Goal: Task Accomplishment & Management: Use online tool/utility

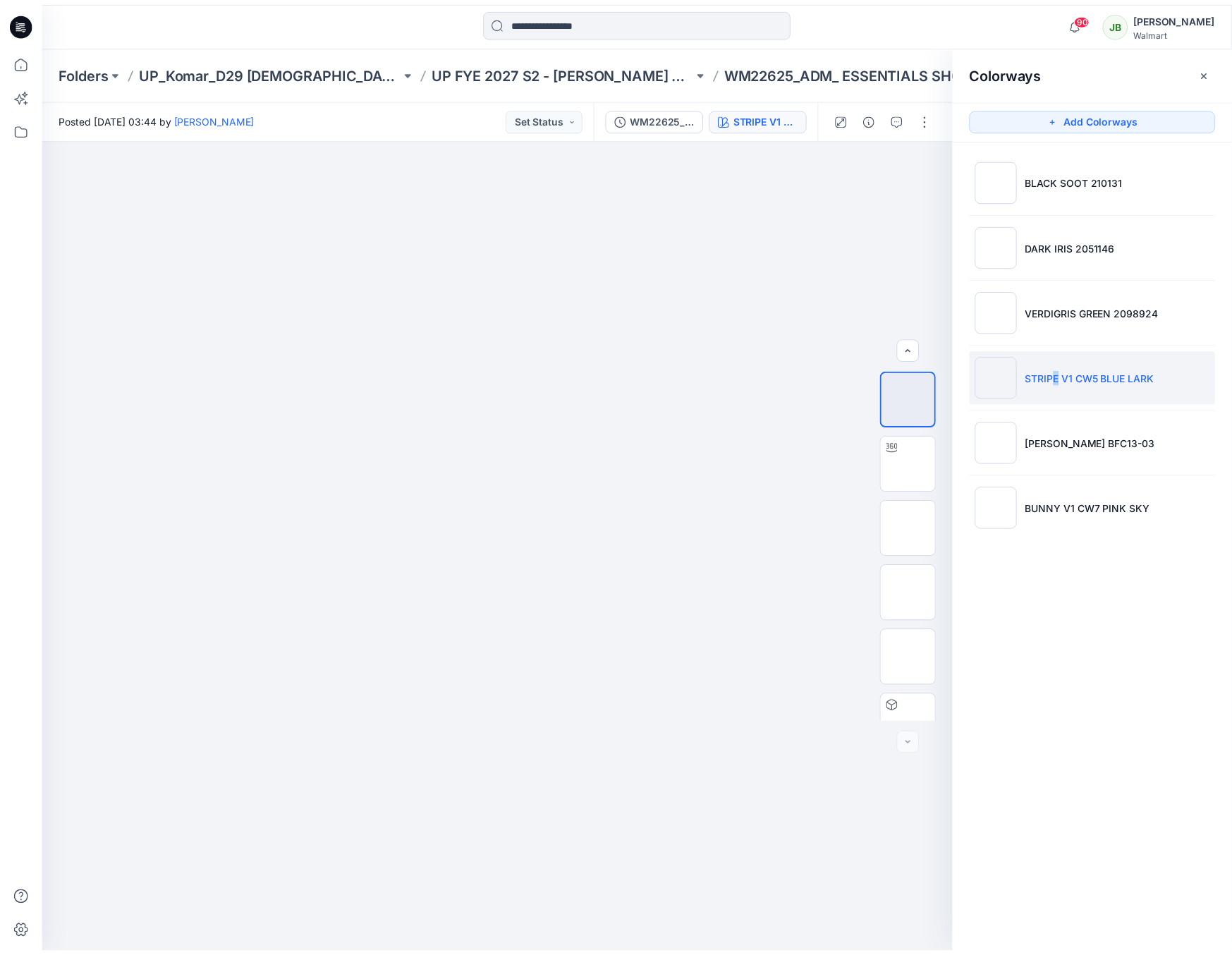
scroll to position [93, 0]
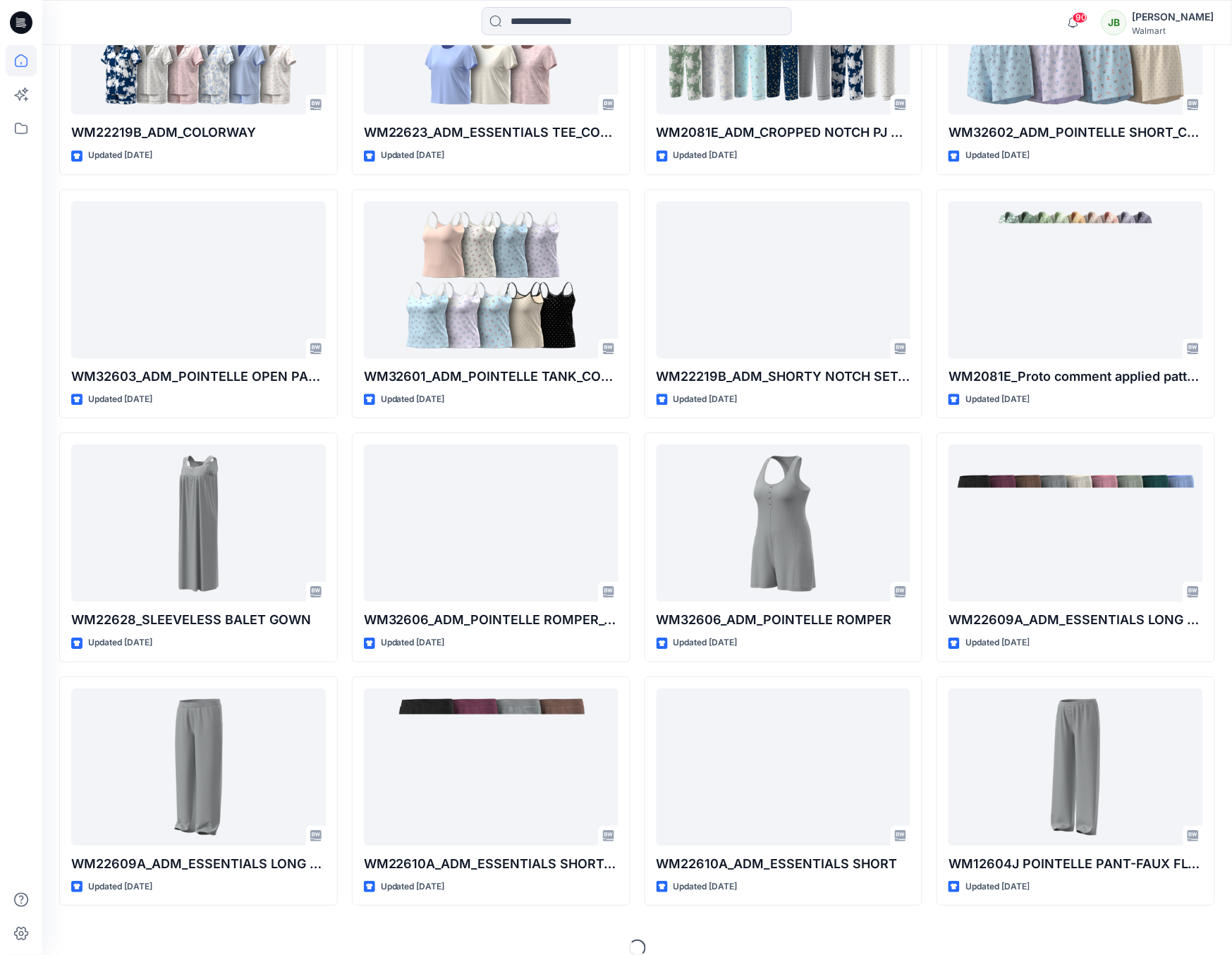
scroll to position [1000, 0]
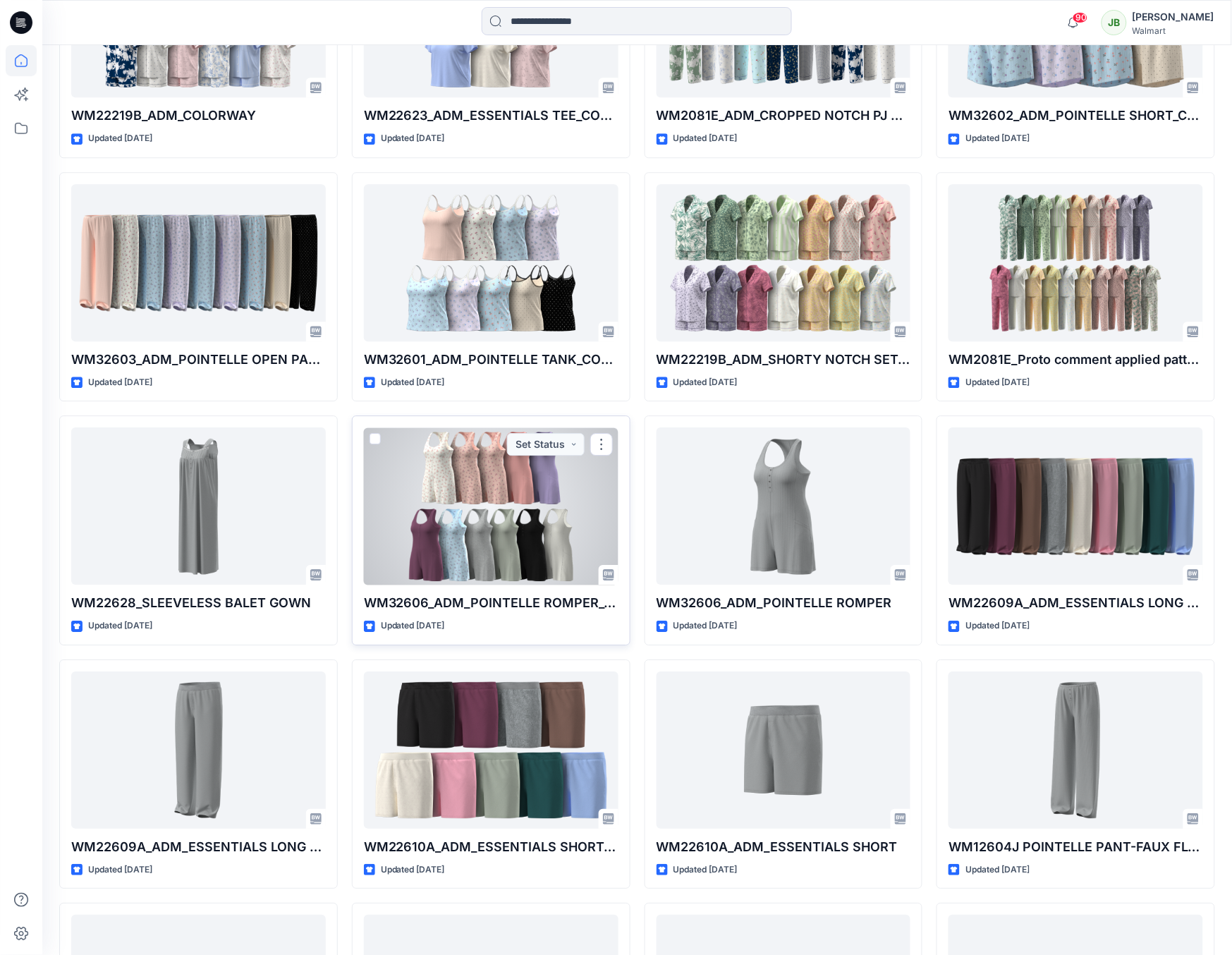
click at [558, 538] on div at bounding box center [491, 506] width 255 height 157
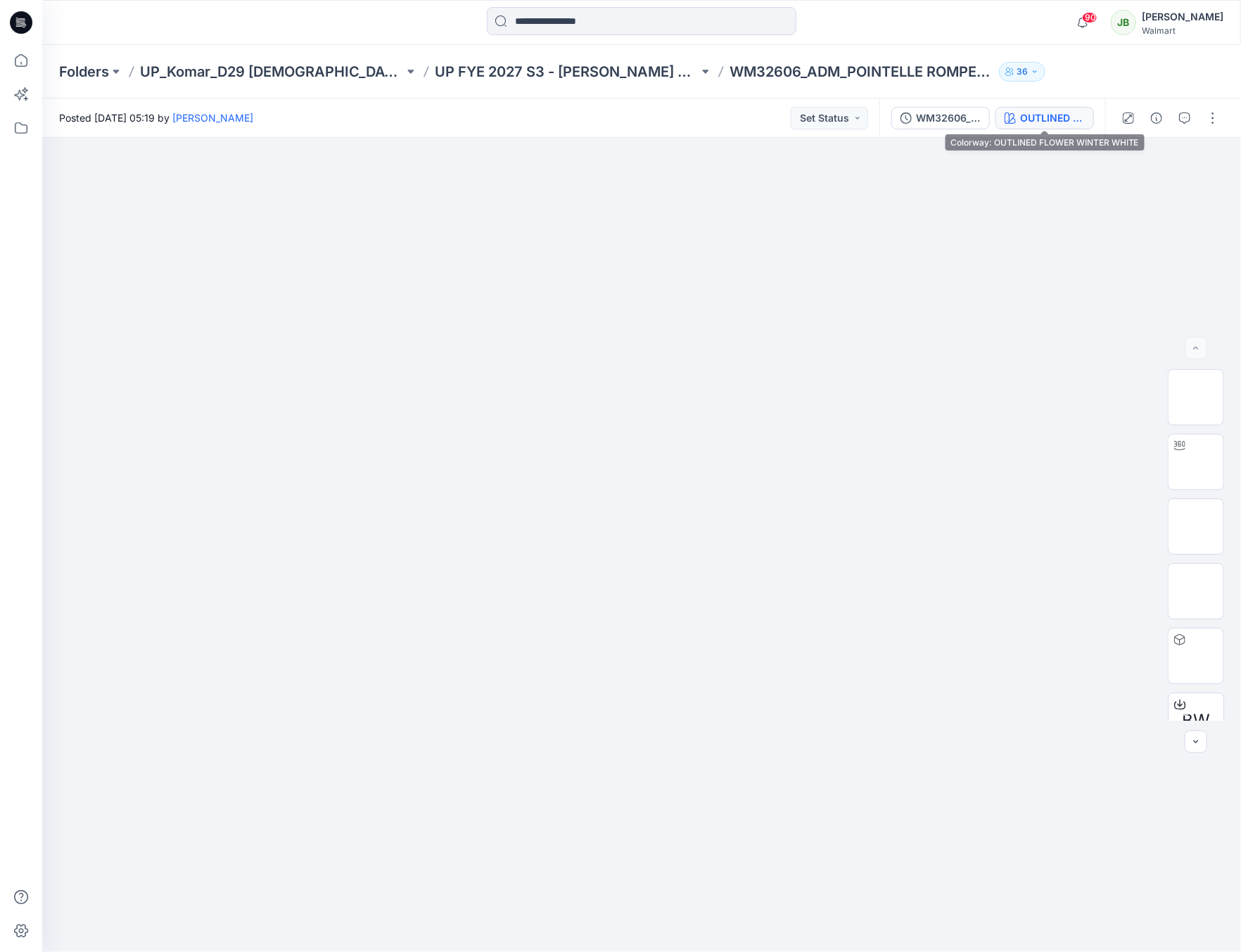
click at [1024, 111] on div "OUTLINED FLOWER WINTER WHITE" at bounding box center [1052, 118] width 65 height 16
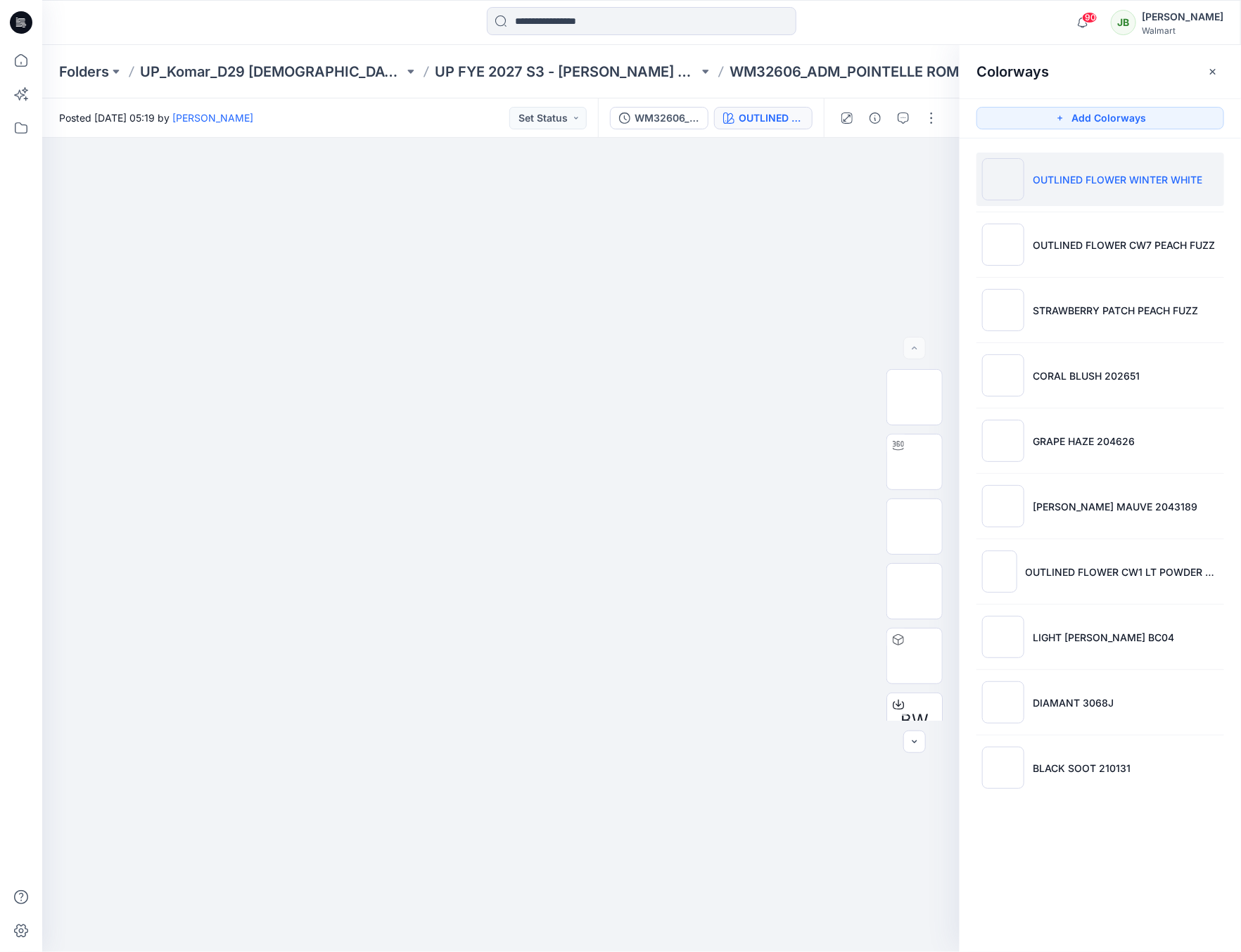
click at [1070, 181] on p "OUTLINED FLOWER WINTER WHITE" at bounding box center [1117, 179] width 169 height 15
click at [1111, 120] on button "Add Colorways" at bounding box center [1100, 118] width 247 height 23
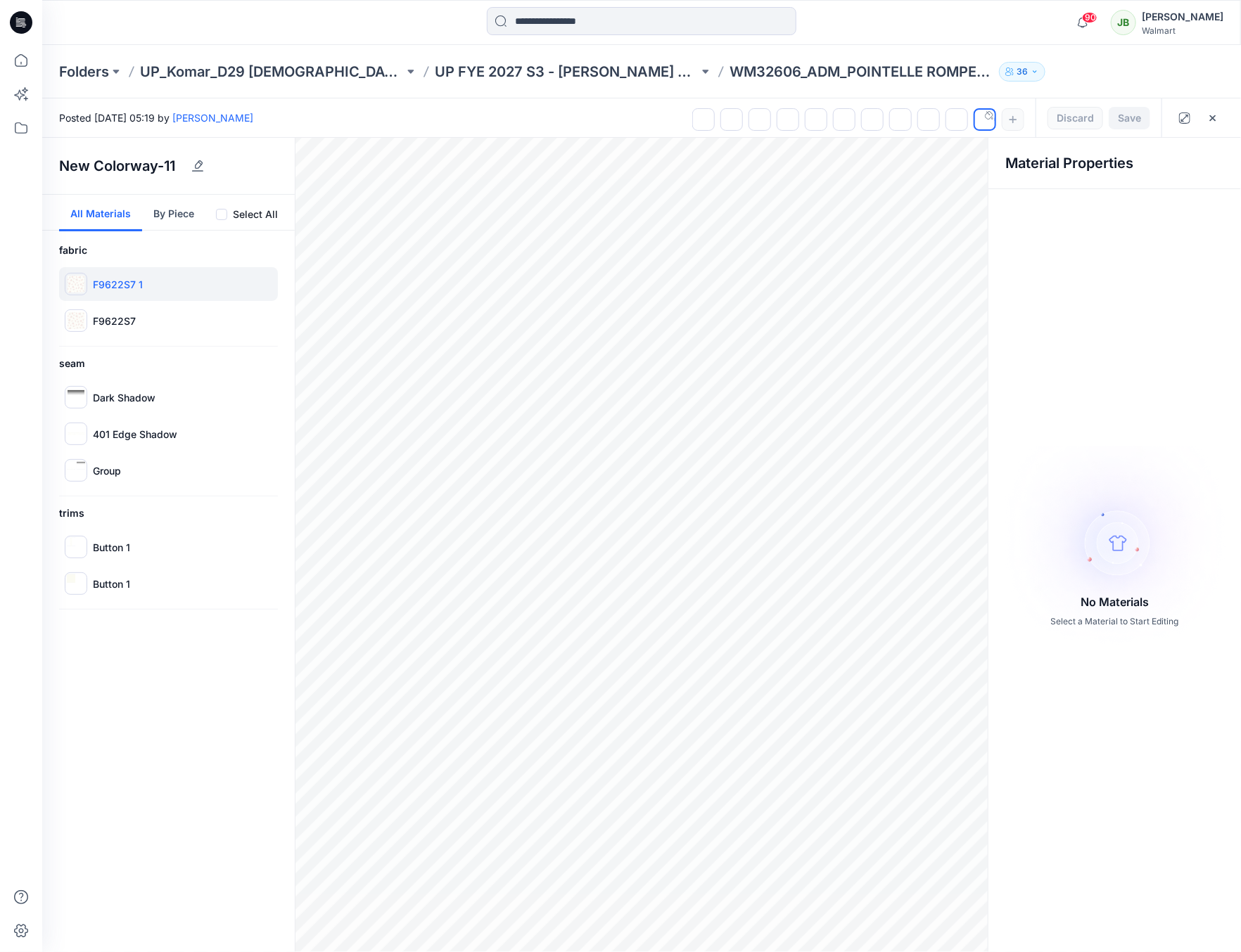
drag, startPoint x: 118, startPoint y: 284, endPoint x: 157, endPoint y: 276, distance: 39.8
click at [118, 284] on p "F9622S7 1" at bounding box center [118, 284] width 50 height 15
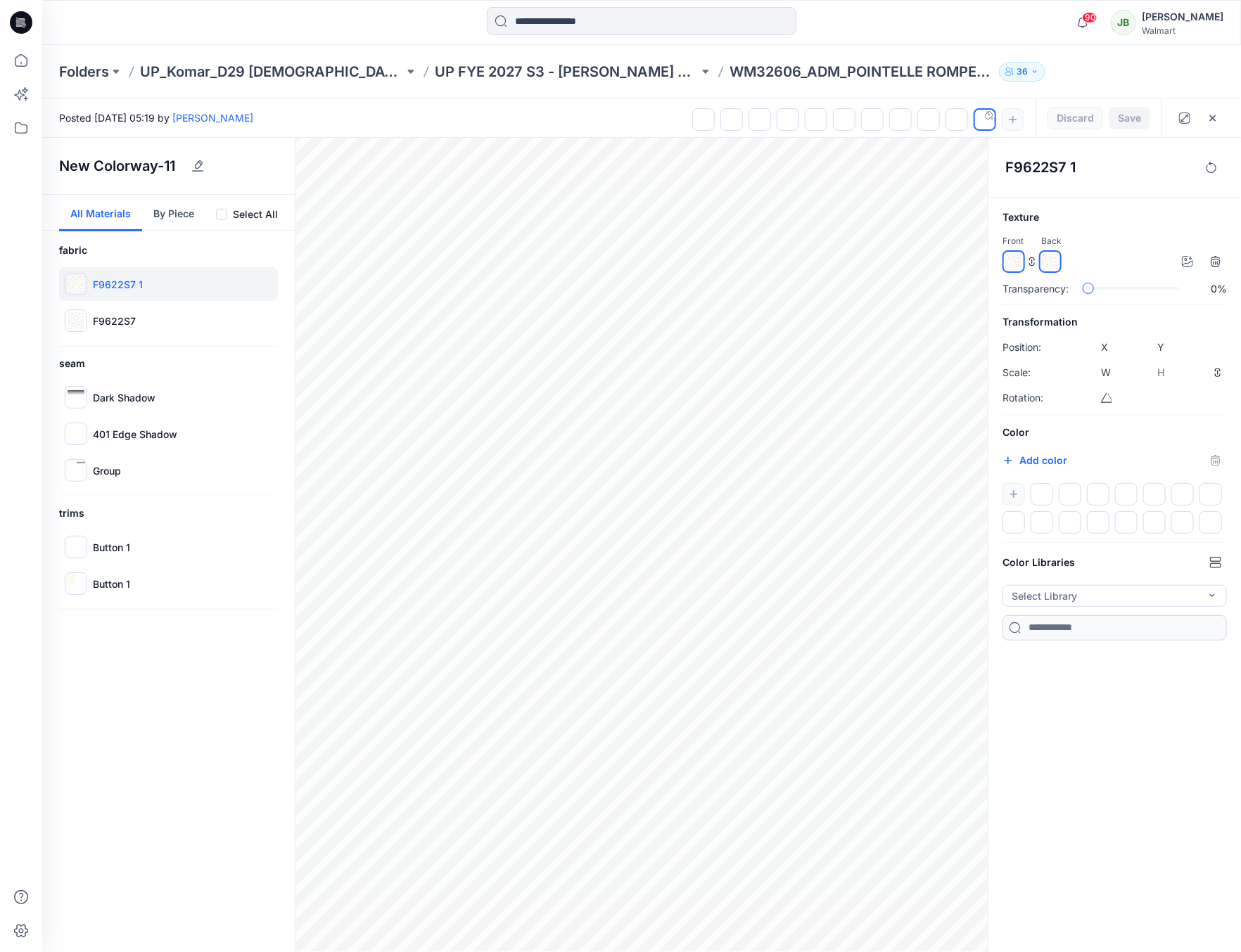
click at [1015, 262] on img at bounding box center [1014, 262] width 17 height 17
click at [1187, 263] on icon "button" at bounding box center [1188, 262] width 11 height 11
type input "****"
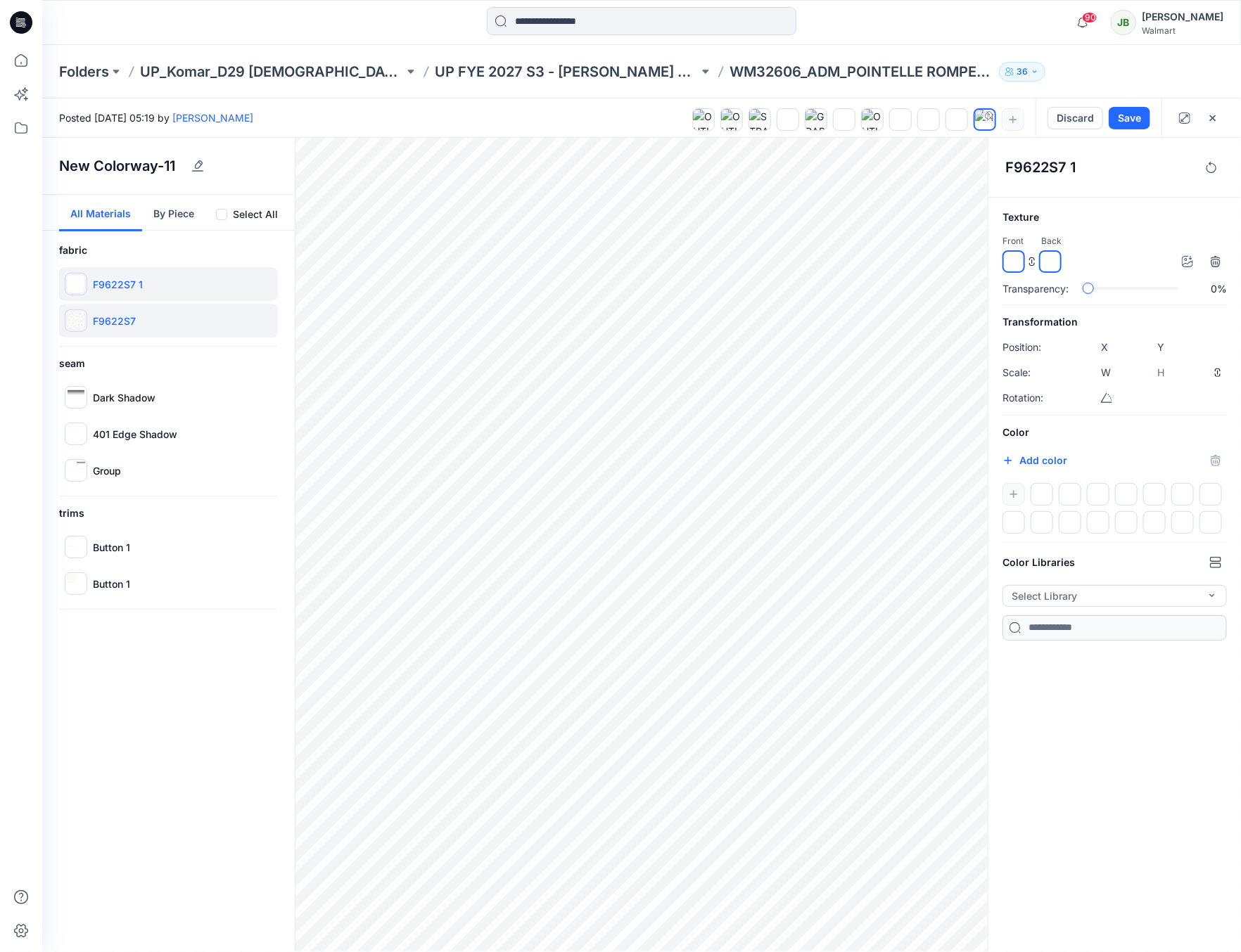
click at [120, 324] on p "F9622S7" at bounding box center [114, 320] width 43 height 15
type input "****"
click at [1016, 264] on img at bounding box center [1014, 262] width 17 height 17
click at [1185, 262] on icon "button" at bounding box center [1188, 262] width 11 height 11
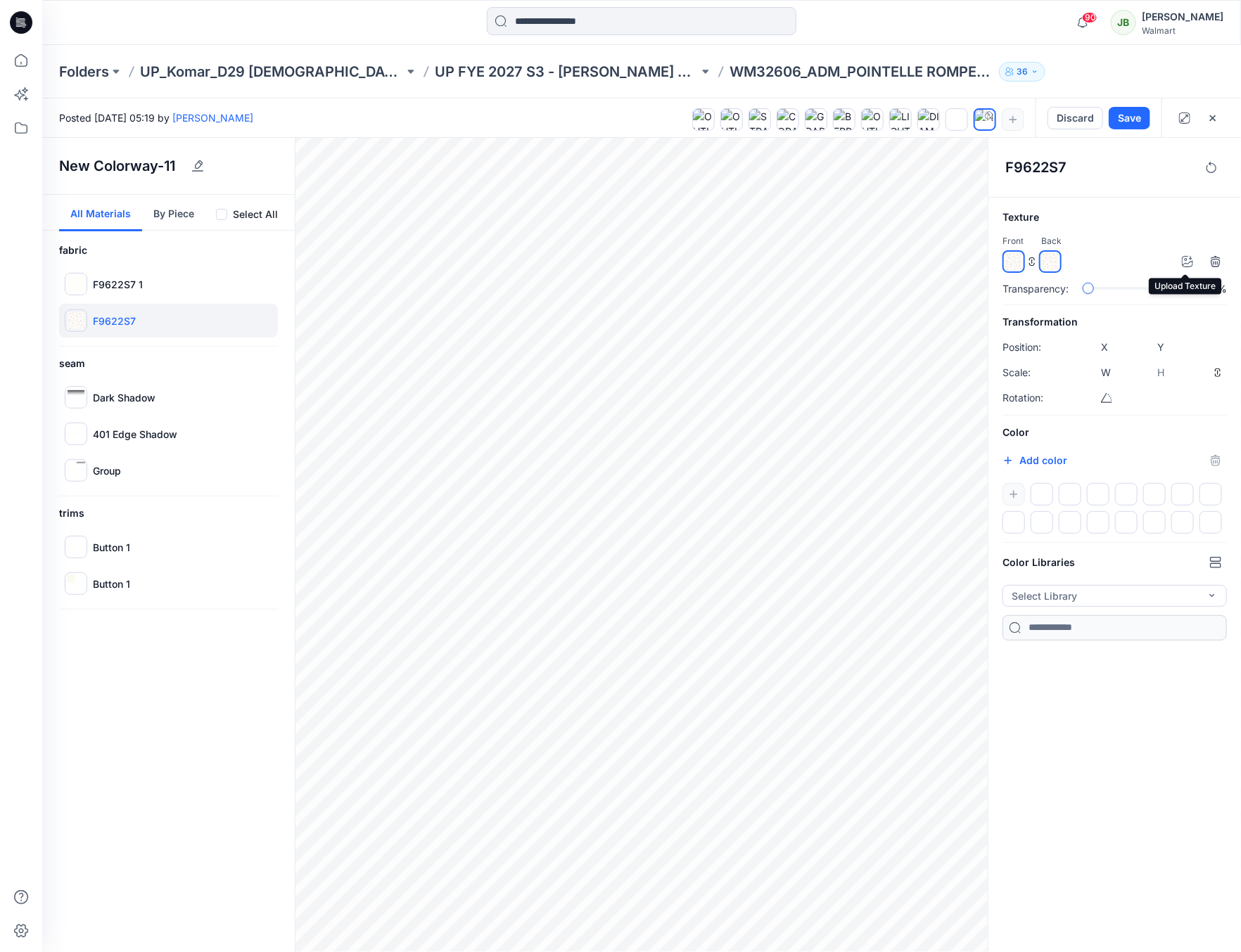
type input "****"
click at [1152, 150] on div "F9622S7" at bounding box center [1115, 167] width 252 height 60
click at [118, 287] on p "F9622S7 1" at bounding box center [118, 284] width 50 height 15
click at [1131, 118] on button "Save" at bounding box center [1129, 118] width 42 height 23
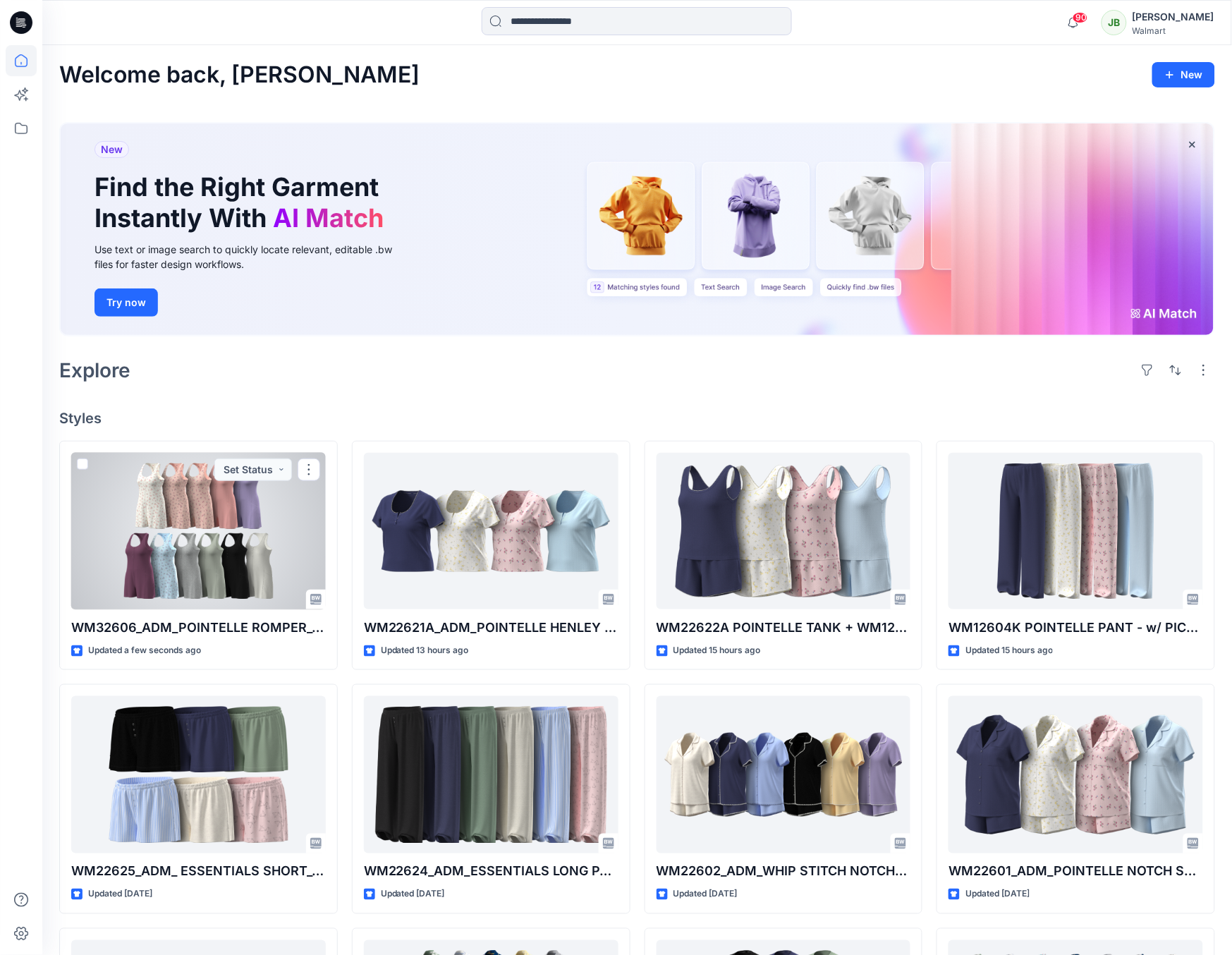
click at [232, 555] on div at bounding box center [198, 531] width 255 height 157
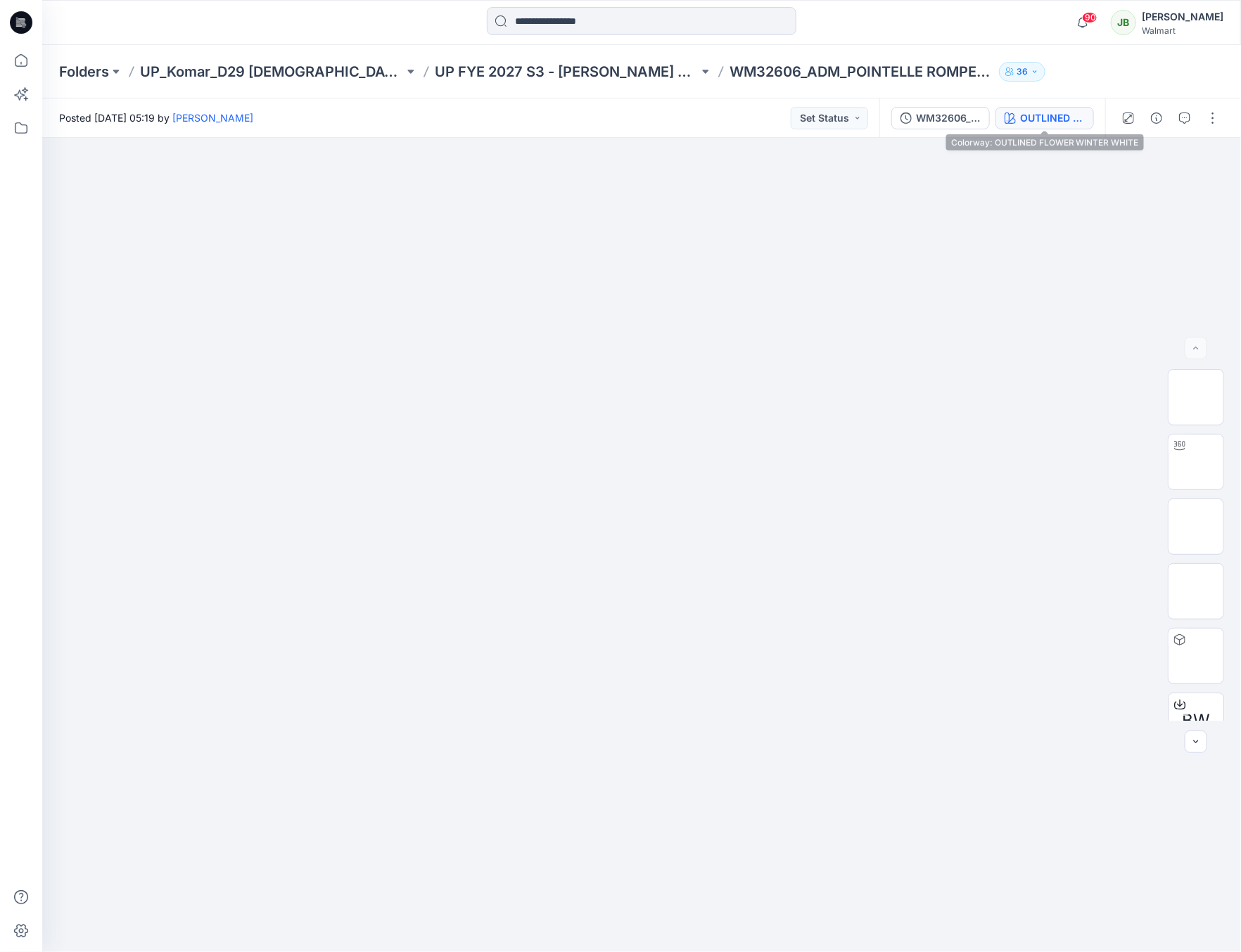
click at [1035, 111] on div "OUTLINED FLOWER WINTER WHITE" at bounding box center [1052, 118] width 65 height 16
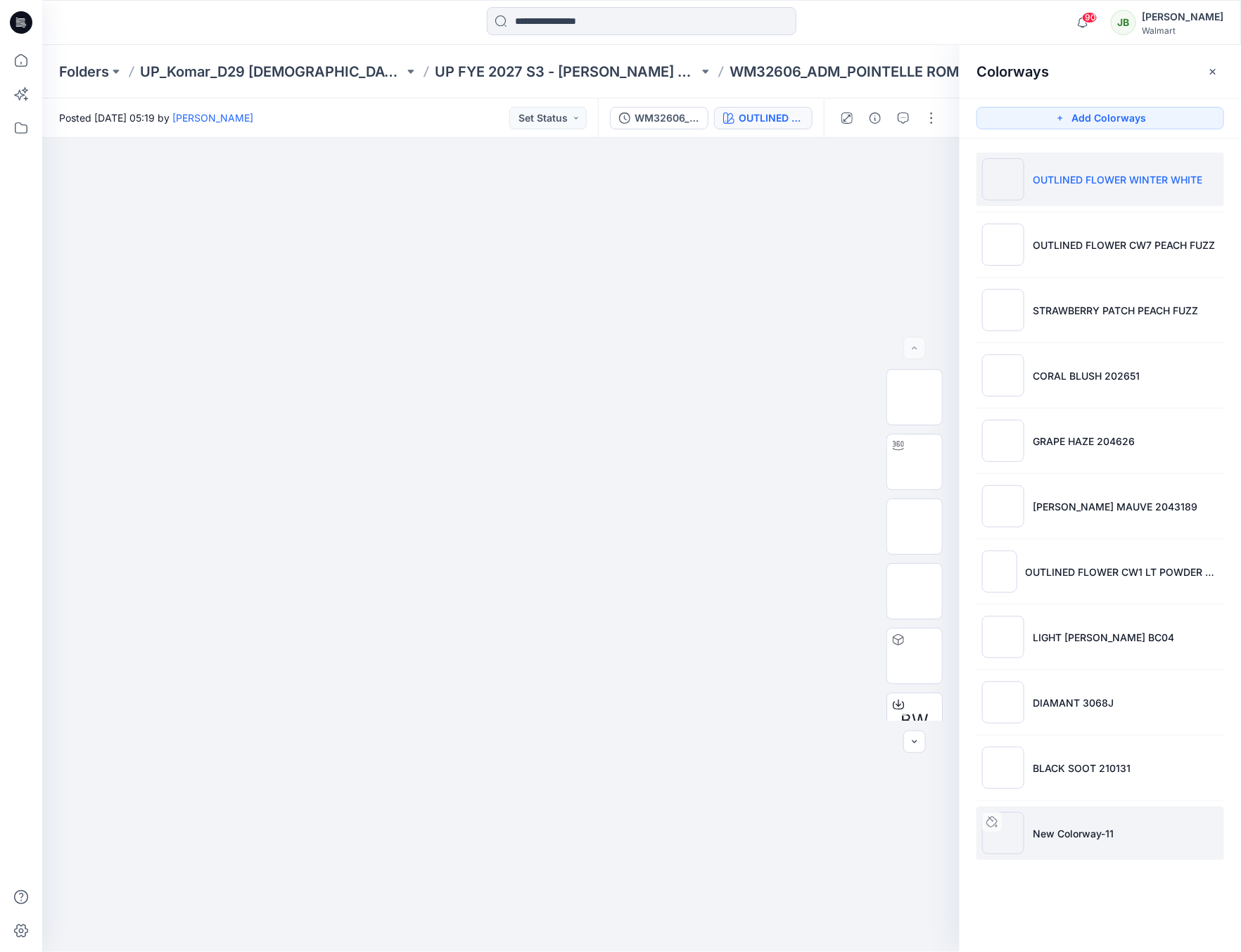
drag, startPoint x: 1088, startPoint y: 837, endPoint x: 1089, endPoint y: 825, distance: 12.0
click at [1087, 836] on p "New Colorway-11" at bounding box center [1073, 834] width 81 height 15
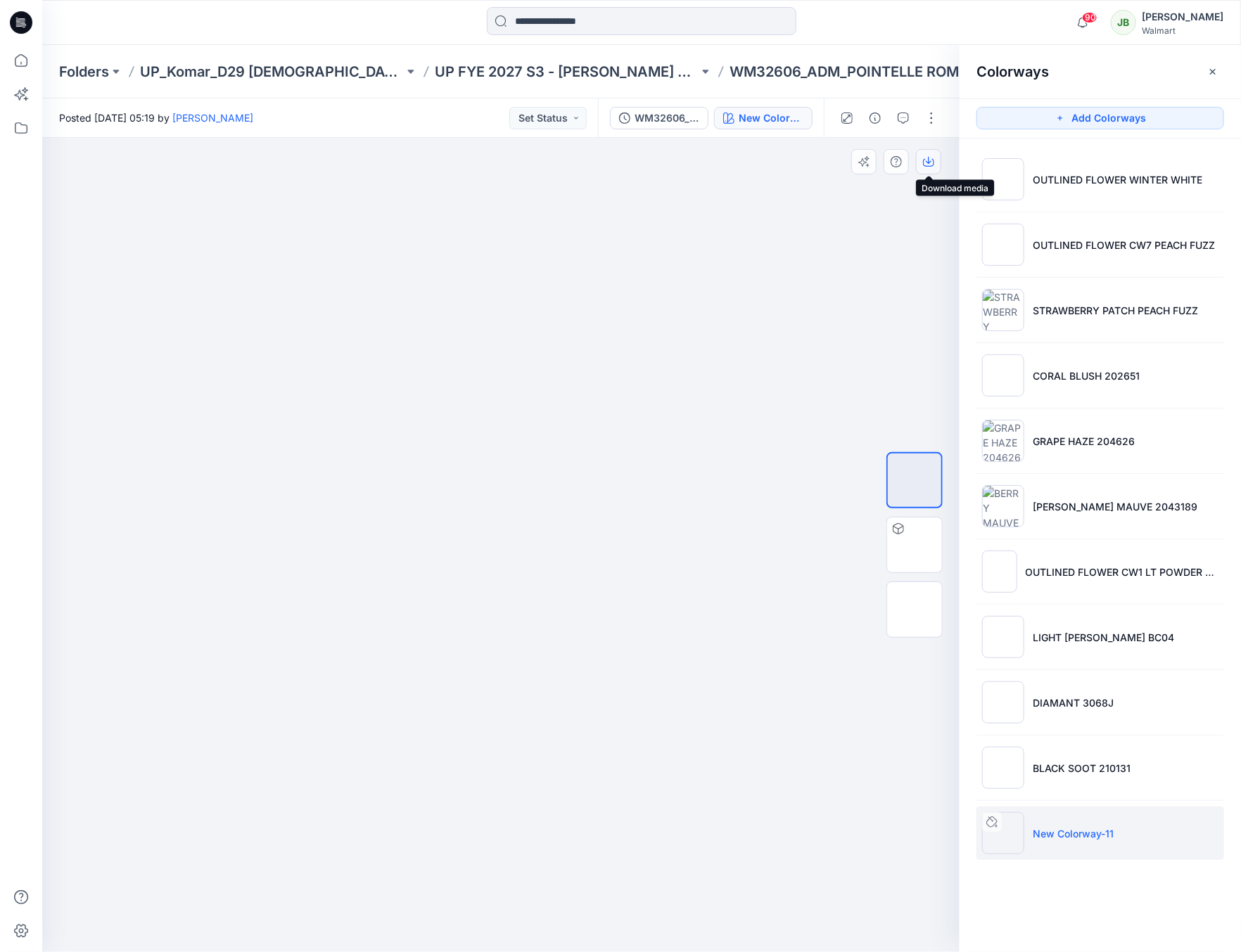
click at [924, 162] on icon "button" at bounding box center [929, 162] width 11 height 11
click at [926, 159] on icon "button" at bounding box center [929, 162] width 11 height 11
click at [1057, 827] on p "New Colorway-11" at bounding box center [1073, 834] width 81 height 15
click at [525, 403] on img at bounding box center [501, 403] width 133 height 0
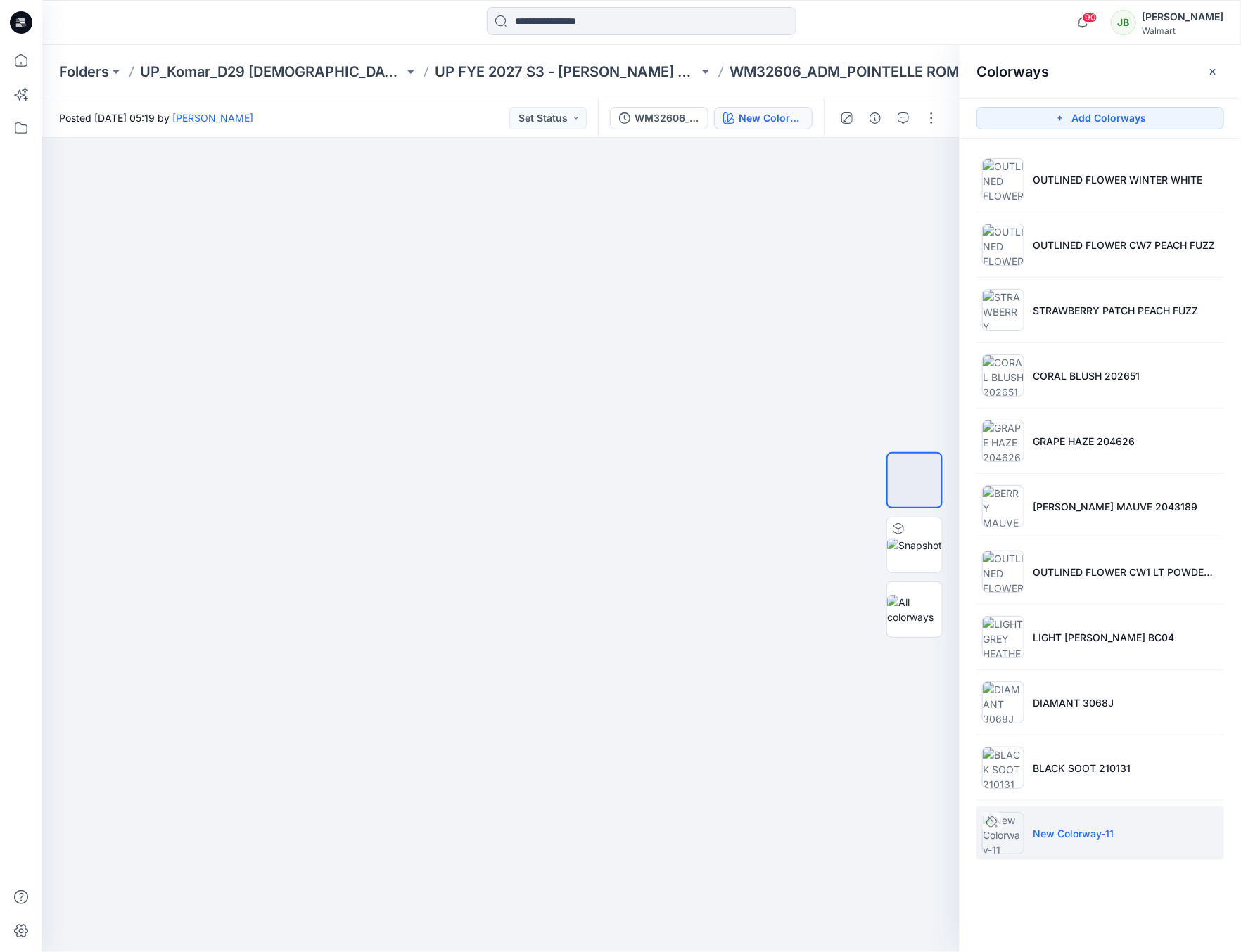
click at [989, 827] on icon at bounding box center [992, 822] width 11 height 11
click at [992, 824] on icon at bounding box center [992, 822] width 11 height 11
click at [1080, 829] on p "New Colorway-11" at bounding box center [1073, 834] width 81 height 15
click at [884, 471] on div at bounding box center [914, 545] width 90 height 352
click at [913, 464] on img at bounding box center [914, 480] width 53 height 53
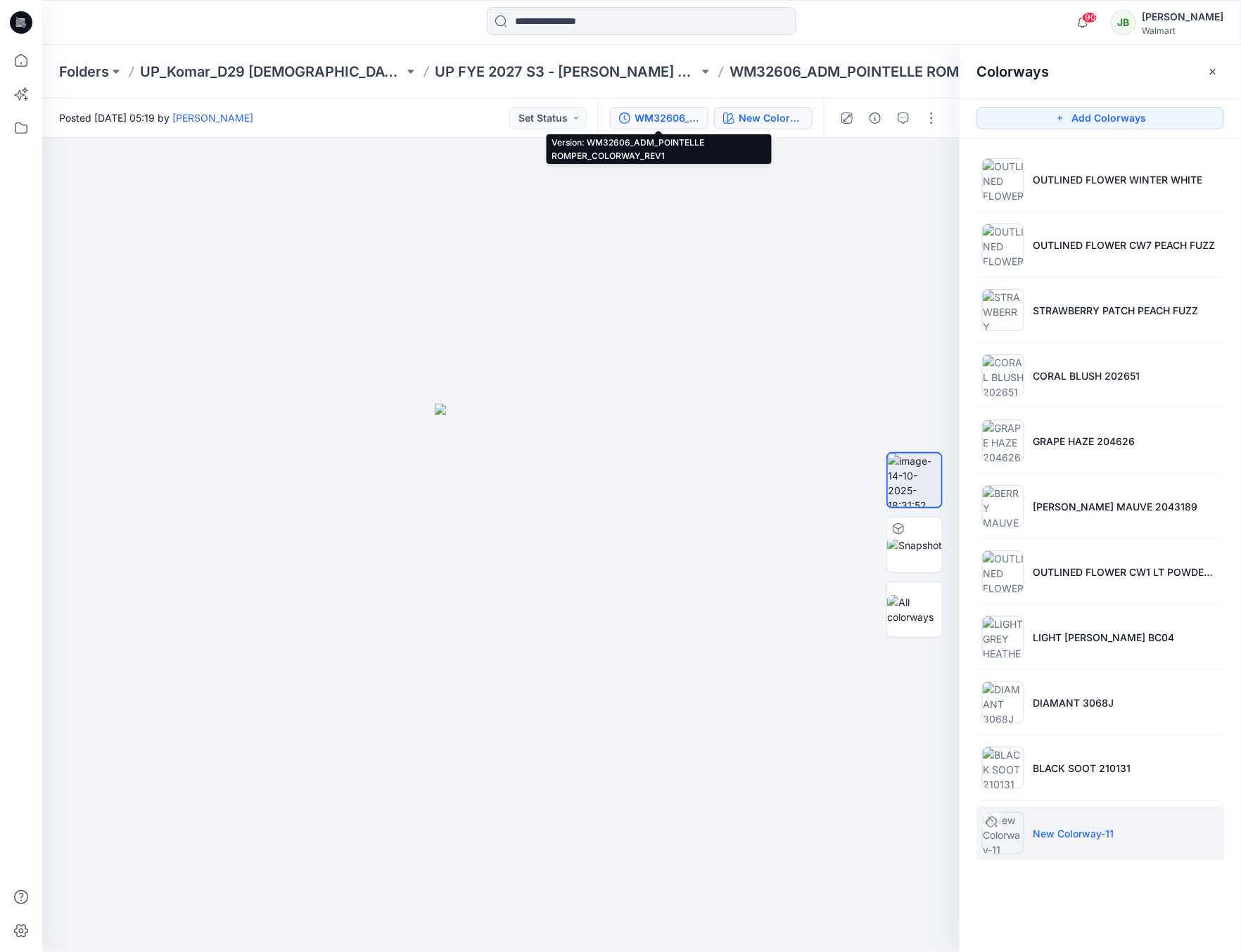
click at [665, 121] on div "WM32606_ADM_POINTELLE ROMPER_COLORWAY_REV1" at bounding box center [667, 118] width 65 height 16
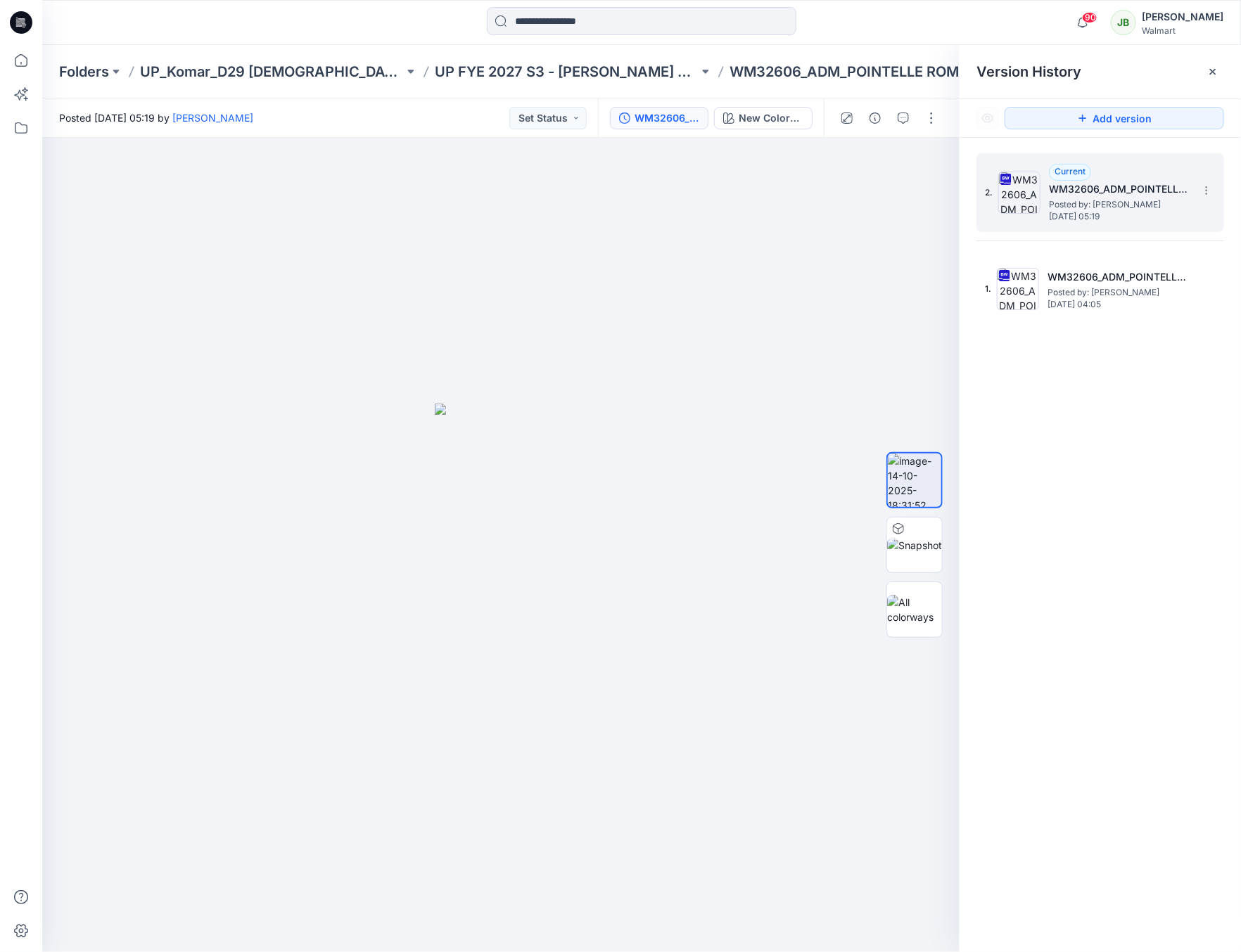
click at [1131, 212] on span "[DATE] 05:19" at bounding box center [1119, 217] width 140 height 10
click at [1027, 202] on img at bounding box center [1020, 193] width 43 height 43
click at [1035, 195] on img at bounding box center [1020, 193] width 43 height 43
click at [1109, 201] on span "Posted by: [PERSON_NAME]" at bounding box center [1119, 205] width 140 height 14
click at [864, 308] on div at bounding box center [501, 544] width 918 height 814
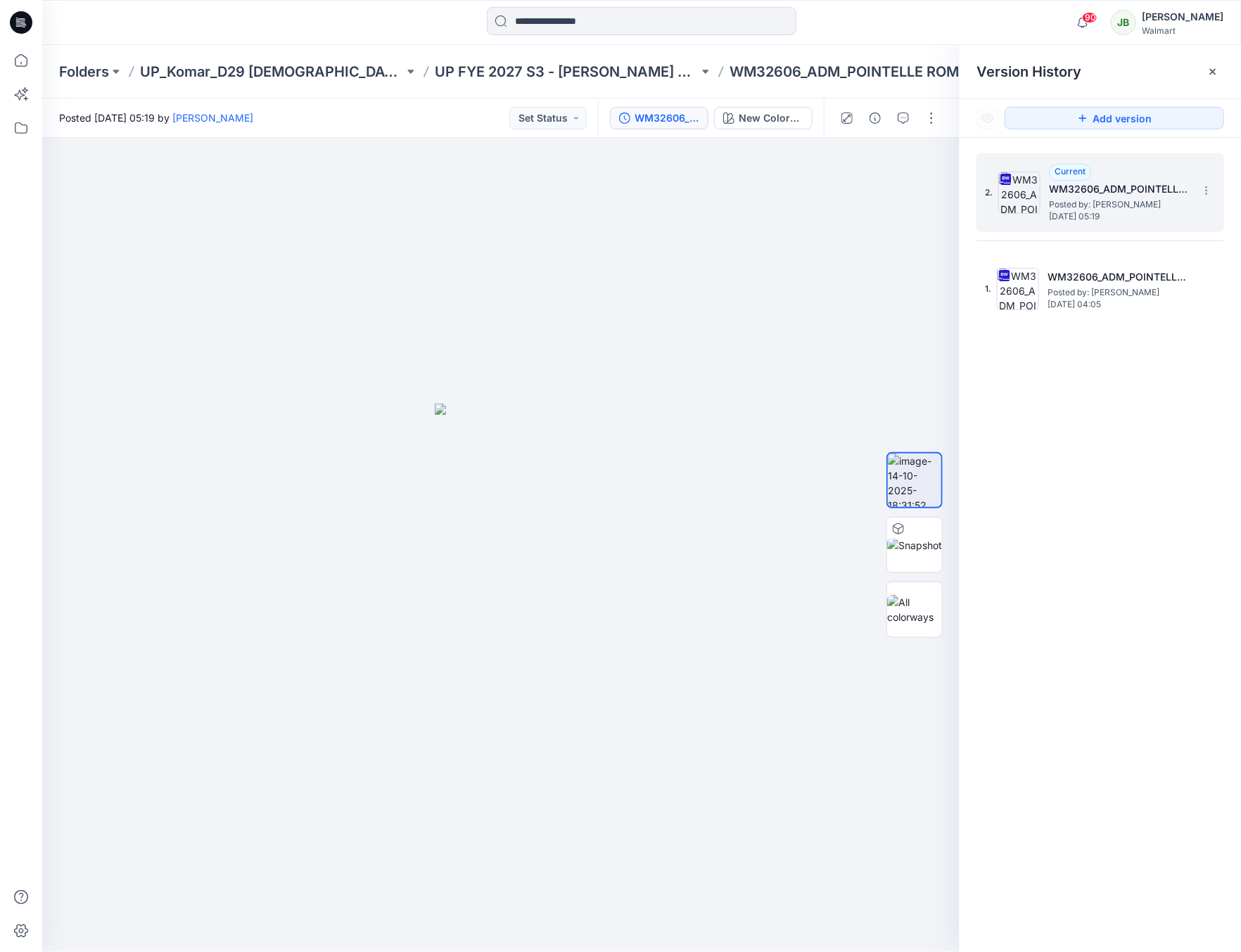
click at [1133, 164] on div "Current WM32606_ADM_POINTELLE ROMPER_COLORWAY_REV1 Posted by: Gayan Hettiarachc…" at bounding box center [1119, 192] width 140 height 57
click at [852, 209] on div at bounding box center [501, 544] width 918 height 814
click at [1218, 64] on div at bounding box center [1213, 72] width 23 height 23
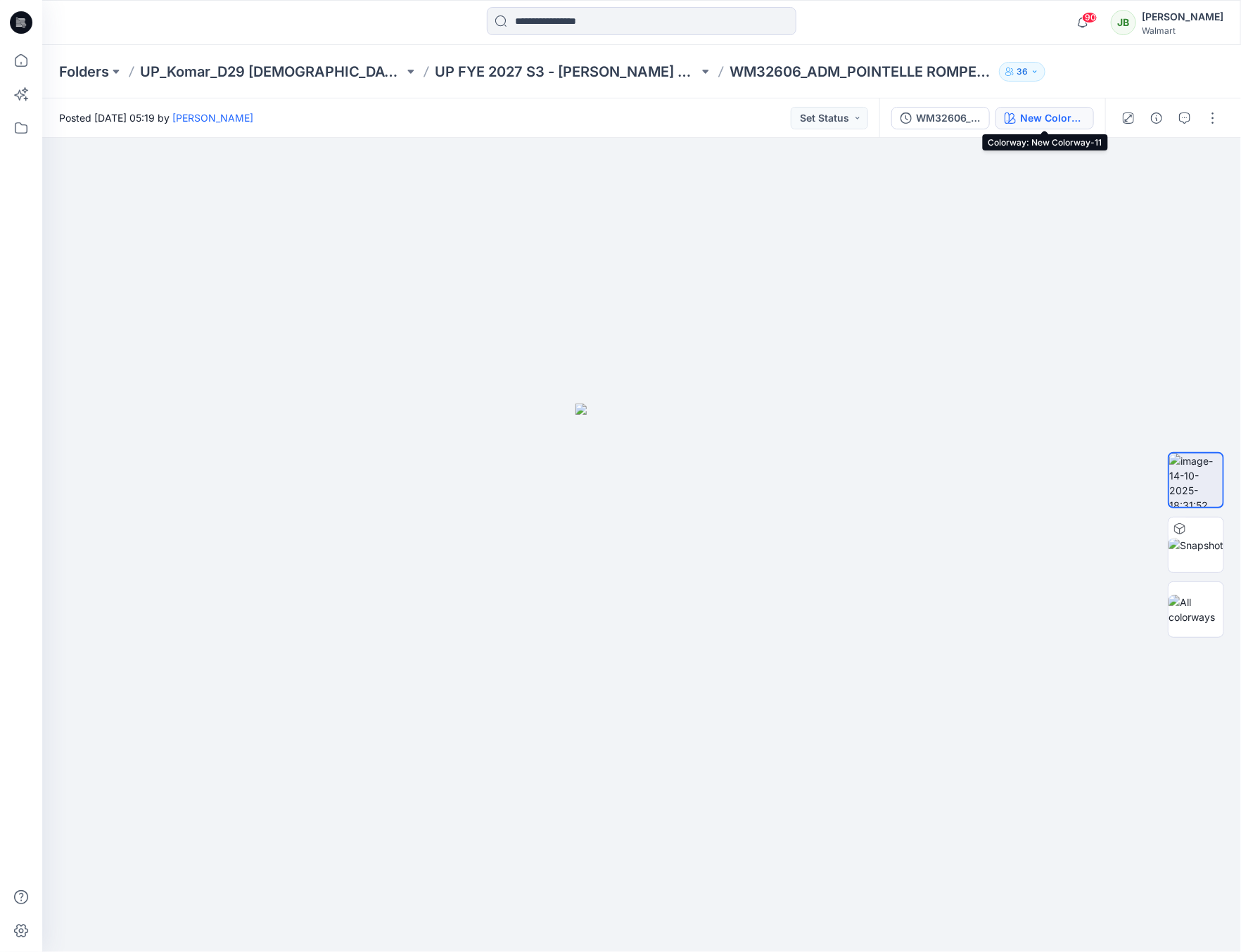
click at [1065, 118] on div "New Colorway-11" at bounding box center [1052, 118] width 65 height 16
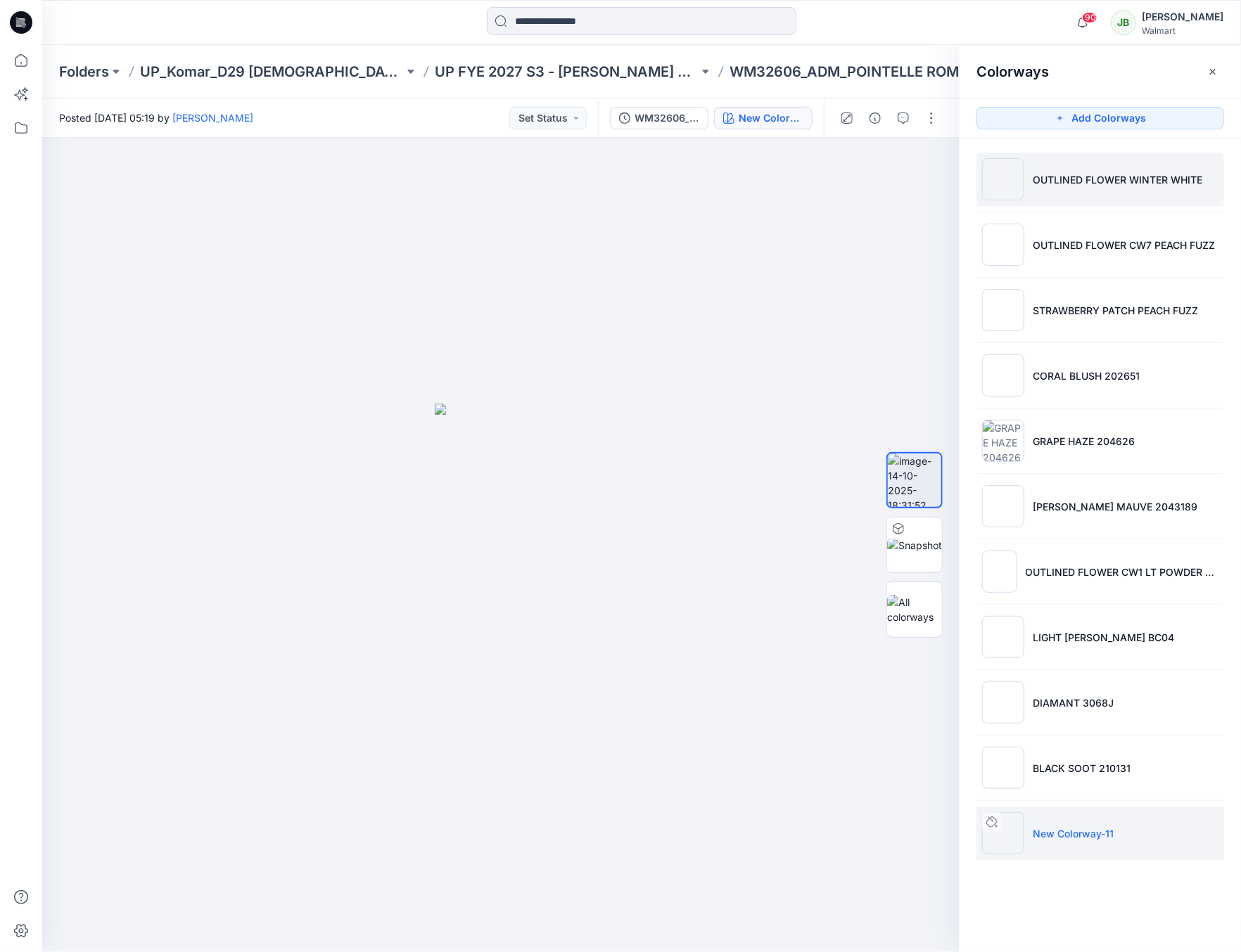
click at [1038, 177] on p "OUTLINED FLOWER WINTER WHITE" at bounding box center [1117, 179] width 169 height 15
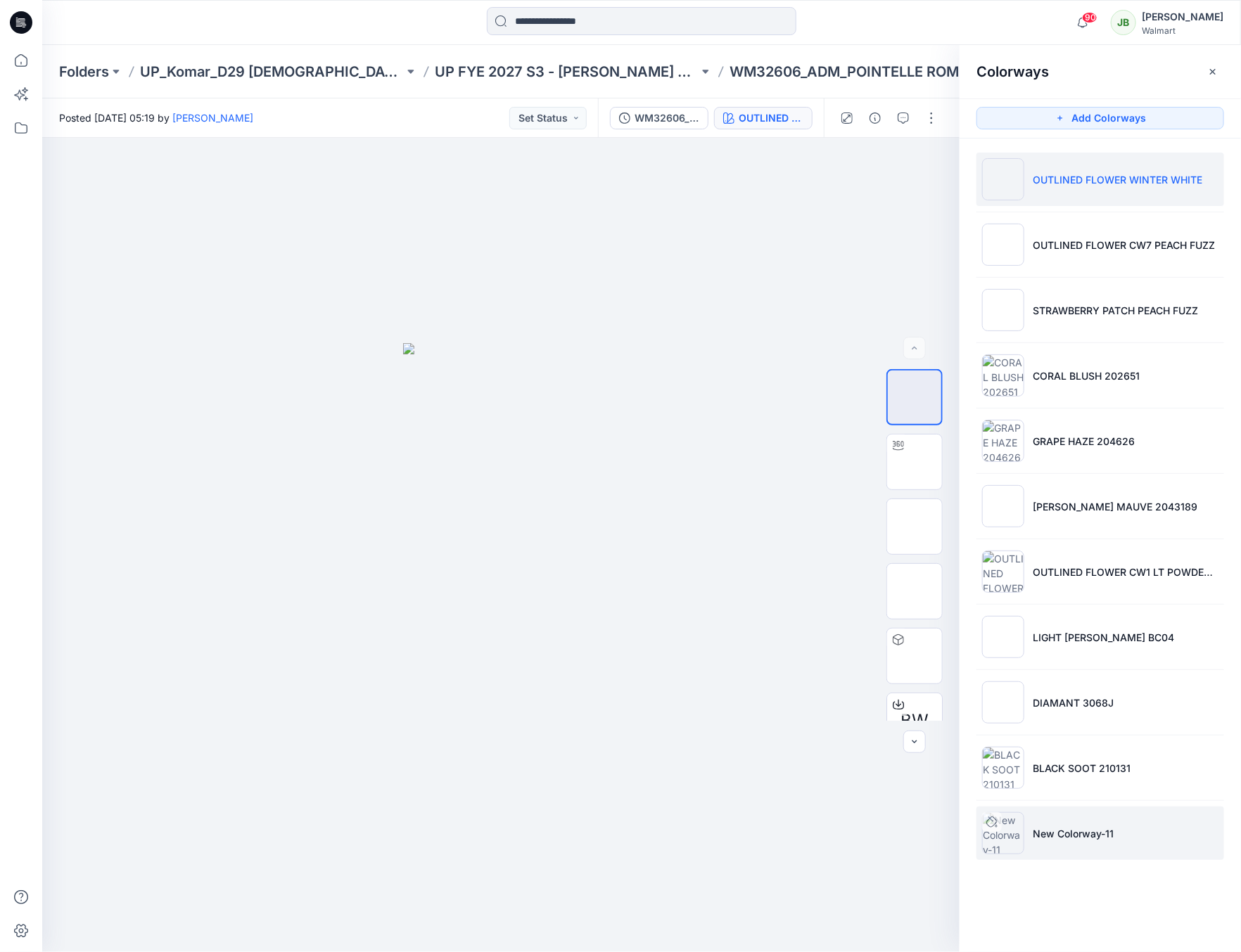
click at [1034, 837] on p "New Colorway-11" at bounding box center [1073, 834] width 81 height 15
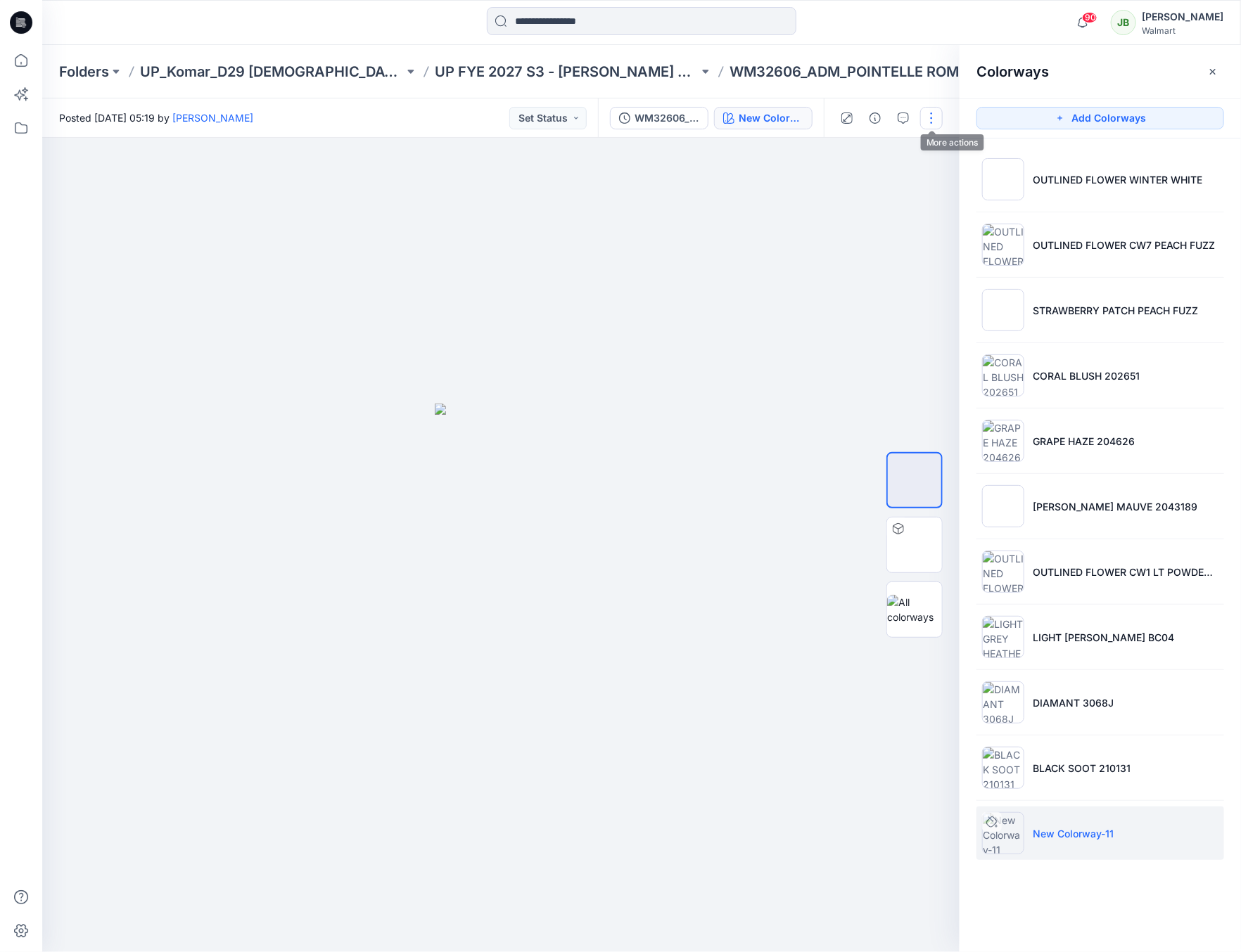
click at [929, 113] on button "button" at bounding box center [932, 118] width 23 height 23
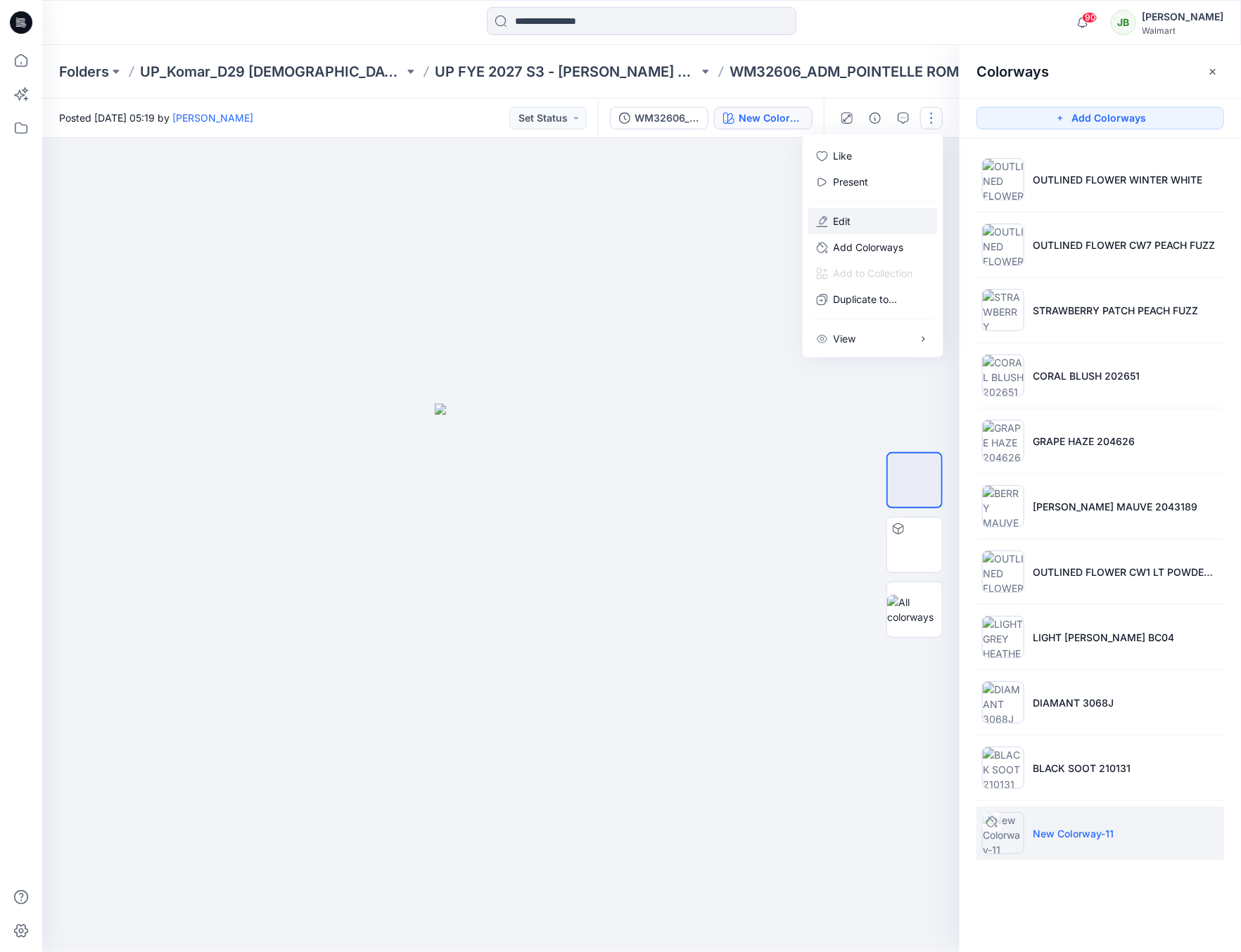
click at [867, 220] on button "Edit" at bounding box center [873, 221] width 130 height 26
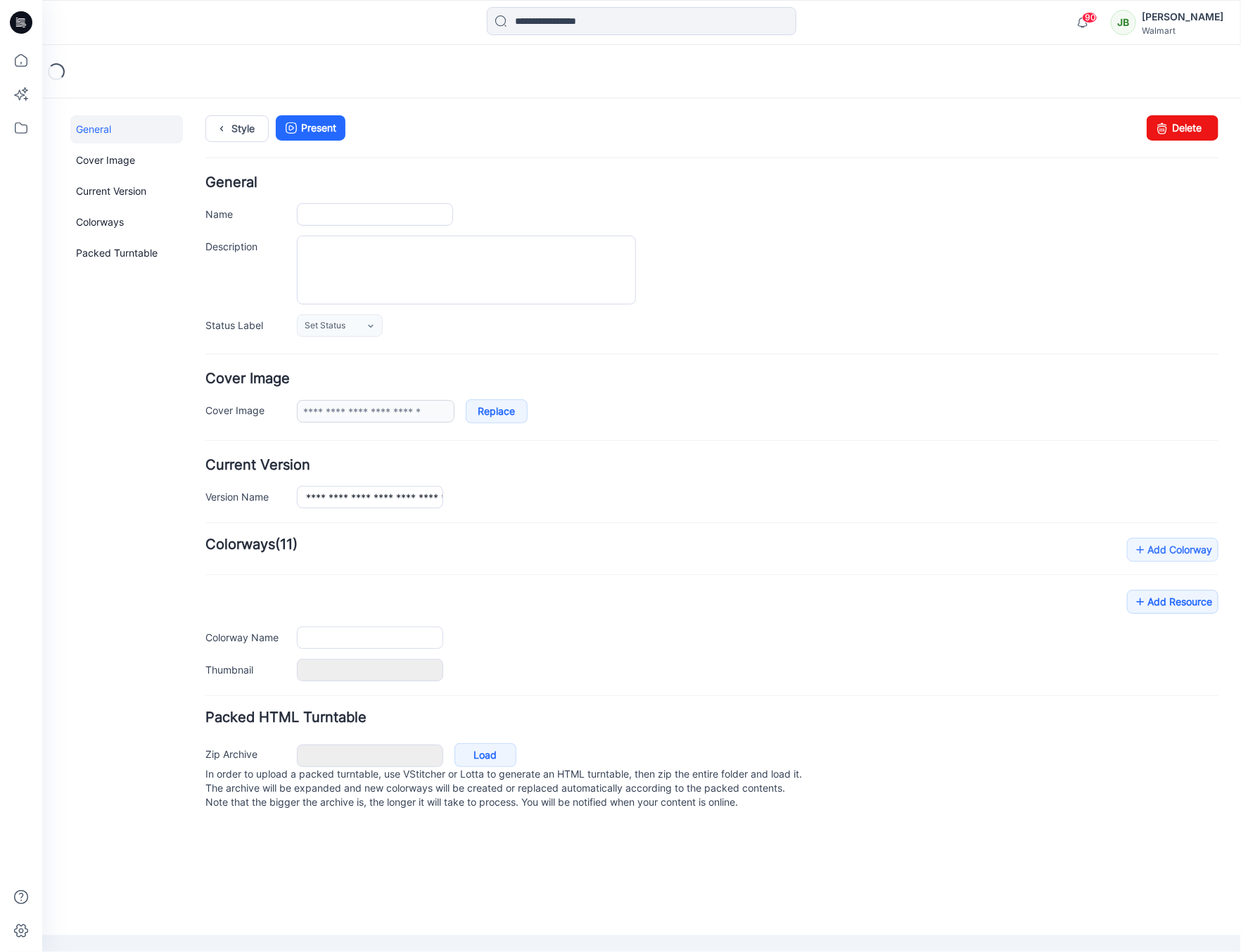
type input "**********"
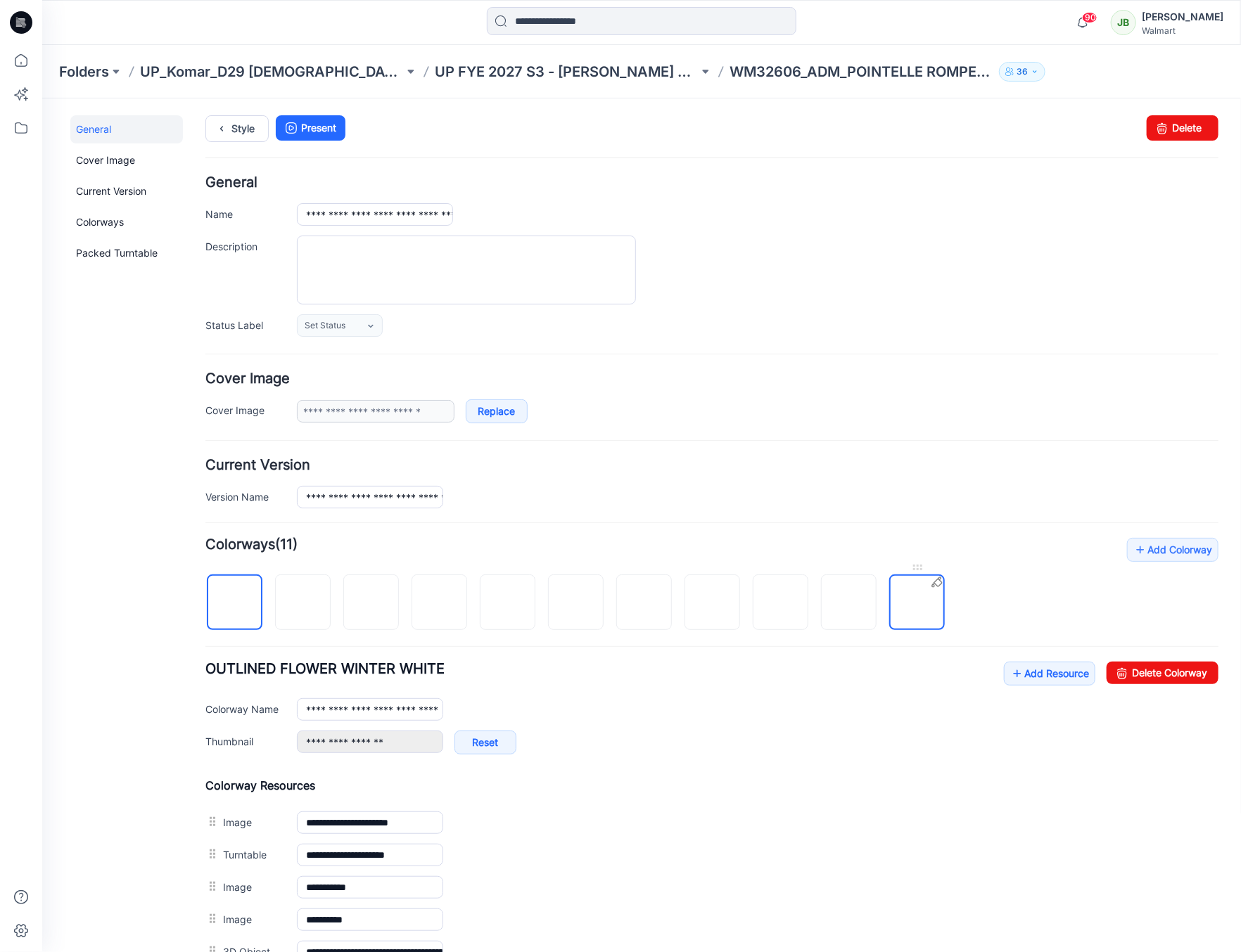
click at [917, 603] on img at bounding box center [917, 603] width 0 height 0
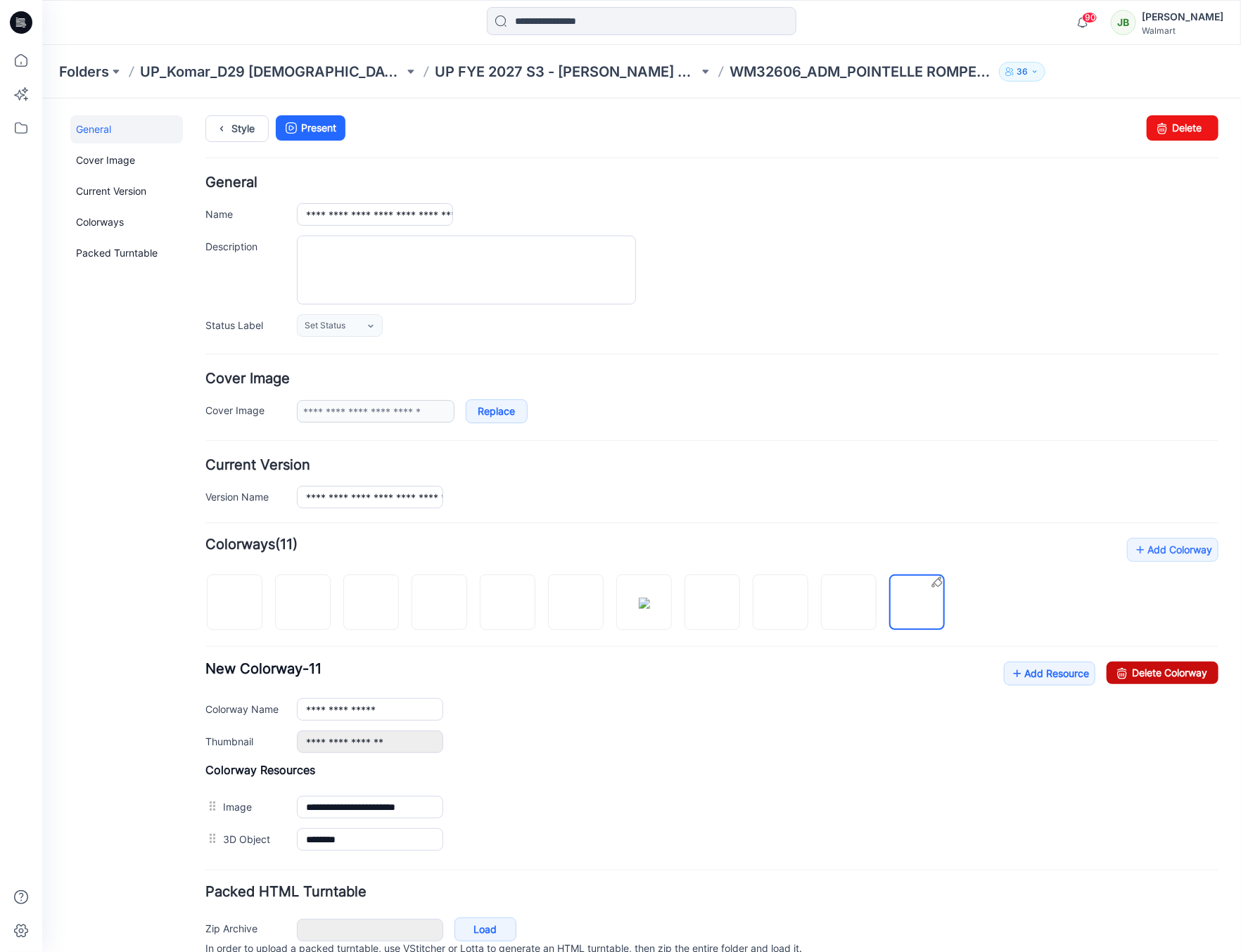
click at [1123, 671] on link "Delete Colorway" at bounding box center [1162, 673] width 112 height 23
type input "**********"
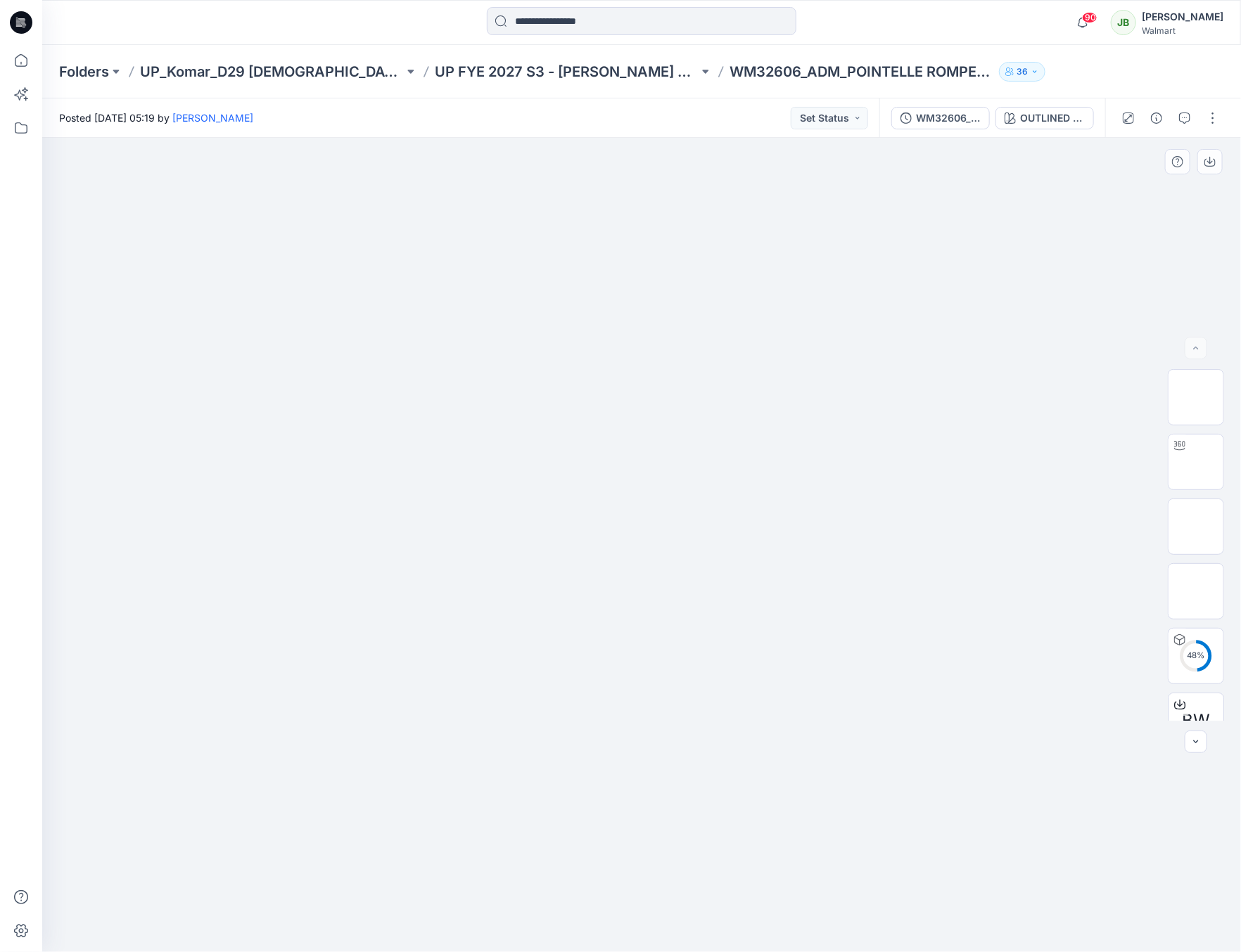
click at [501, 334] on img at bounding box center [642, 334] width 703 height 0
click at [495, 334] on img at bounding box center [642, 334] width 703 height 0
click at [1213, 118] on button "button" at bounding box center [1213, 118] width 23 height 23
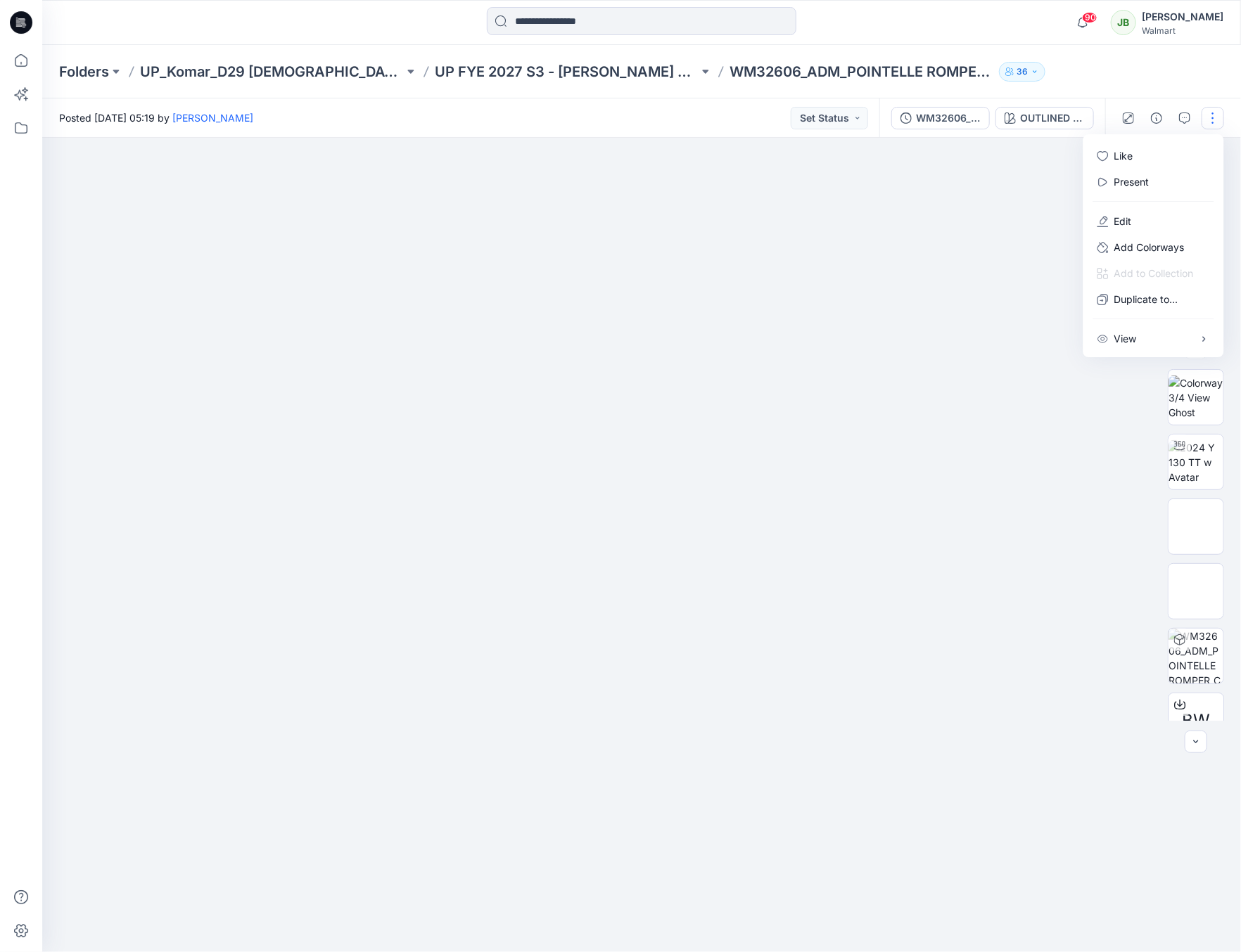
drag, startPoint x: 952, startPoint y: 240, endPoint x: 994, endPoint y: 220, distance: 46.5
click at [956, 238] on div at bounding box center [642, 544] width 1198 height 814
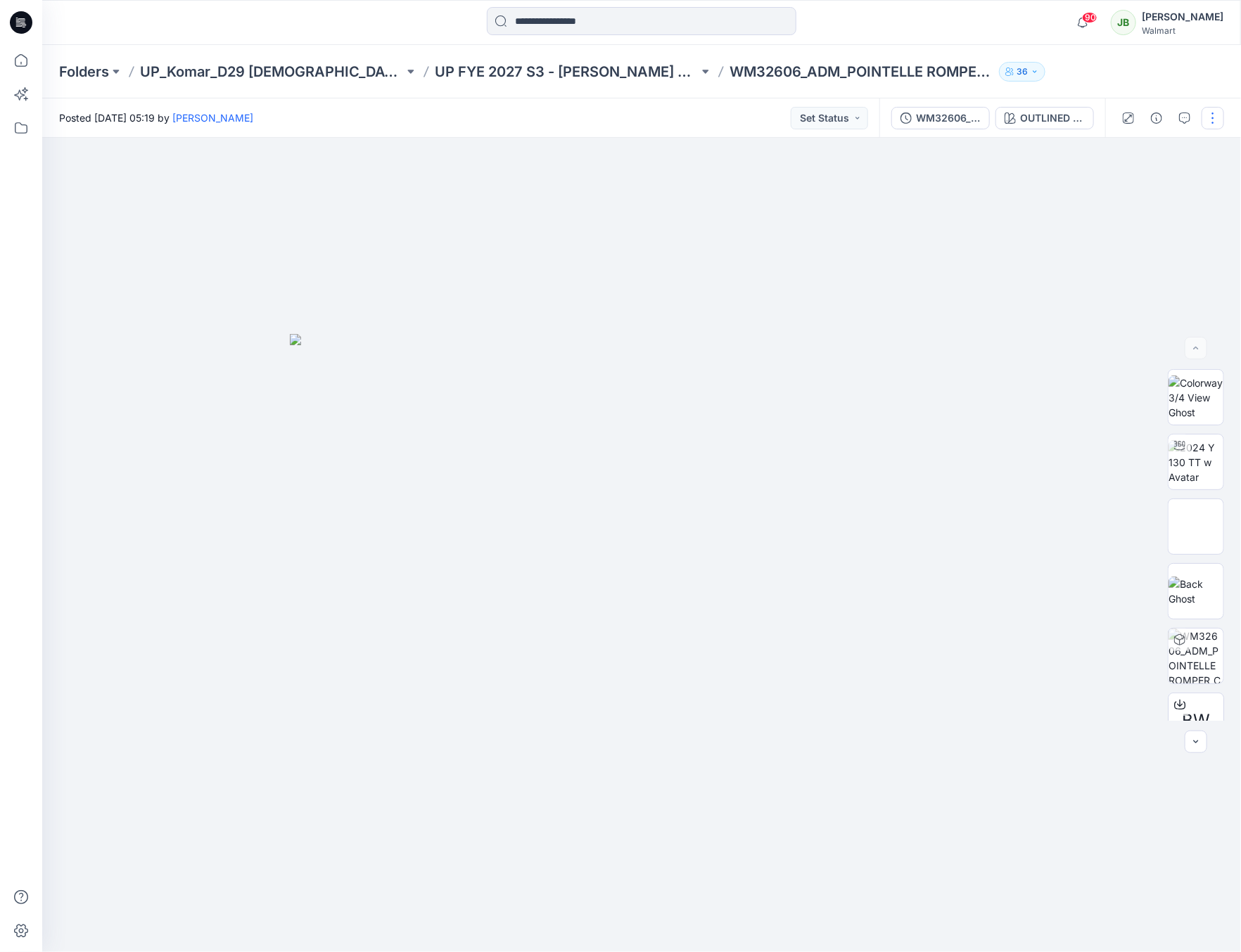
click at [1212, 116] on button "button" at bounding box center [1213, 118] width 23 height 23
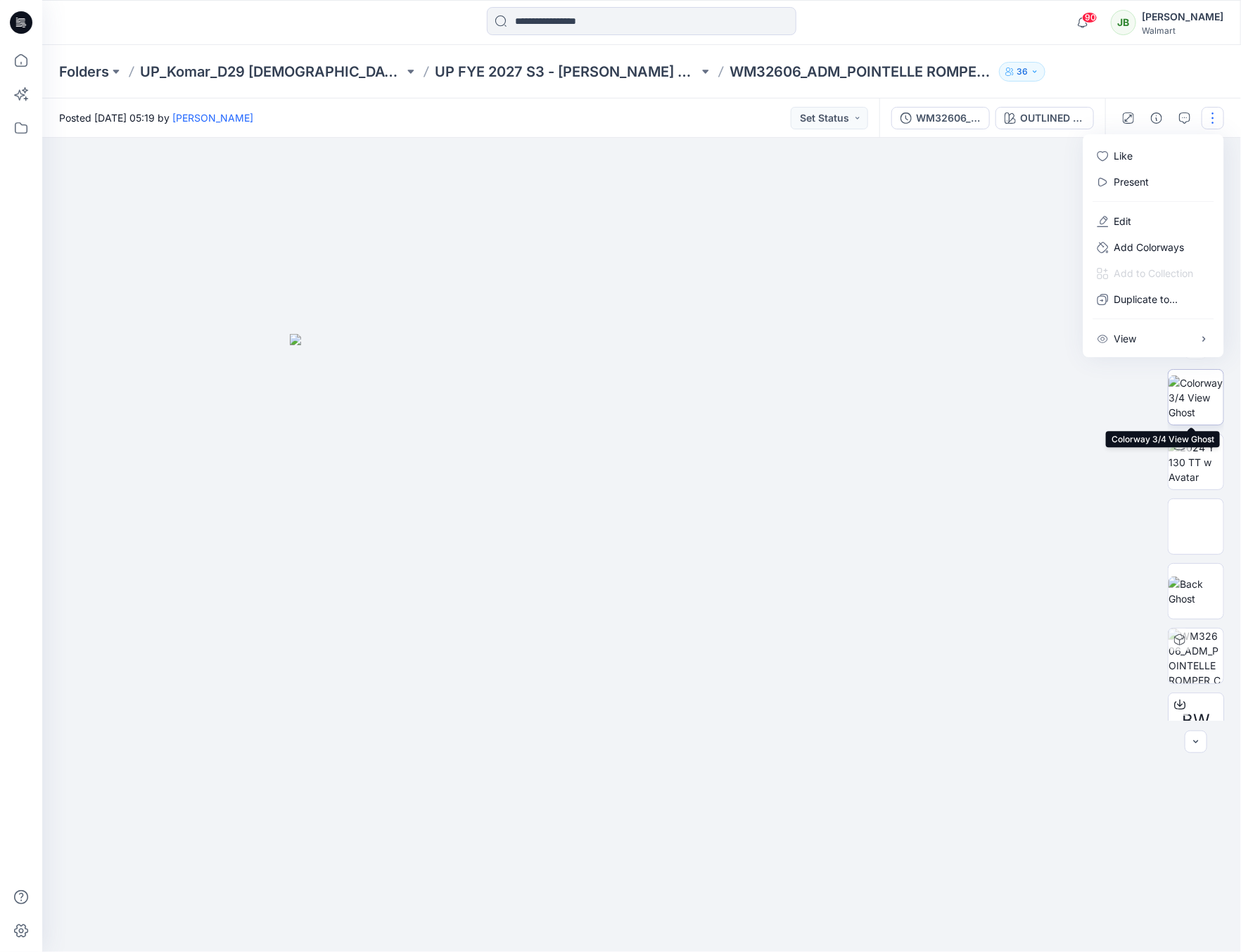
click at [1213, 410] on img at bounding box center [1196, 398] width 55 height 44
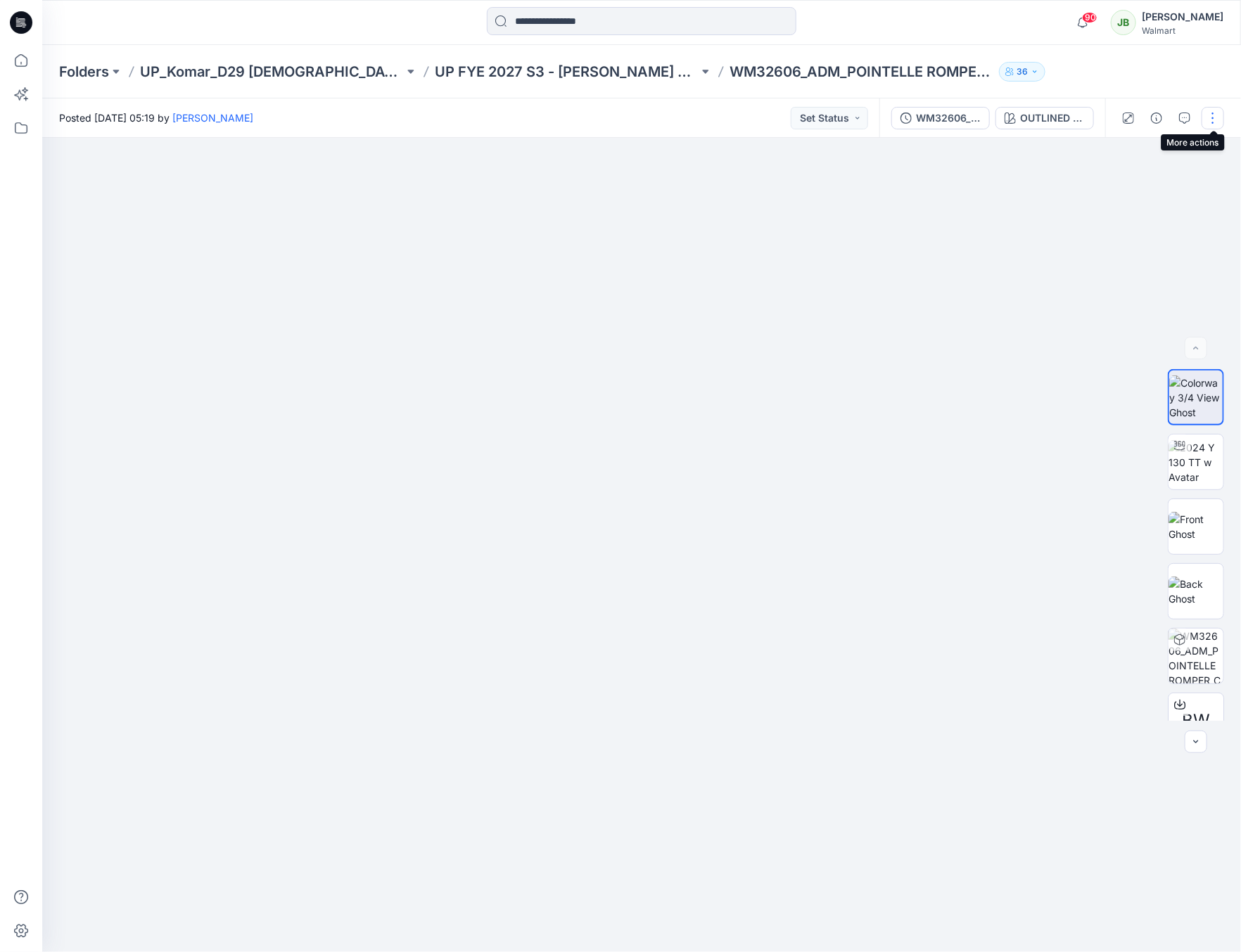
click at [1211, 118] on button "button" at bounding box center [1213, 118] width 23 height 23
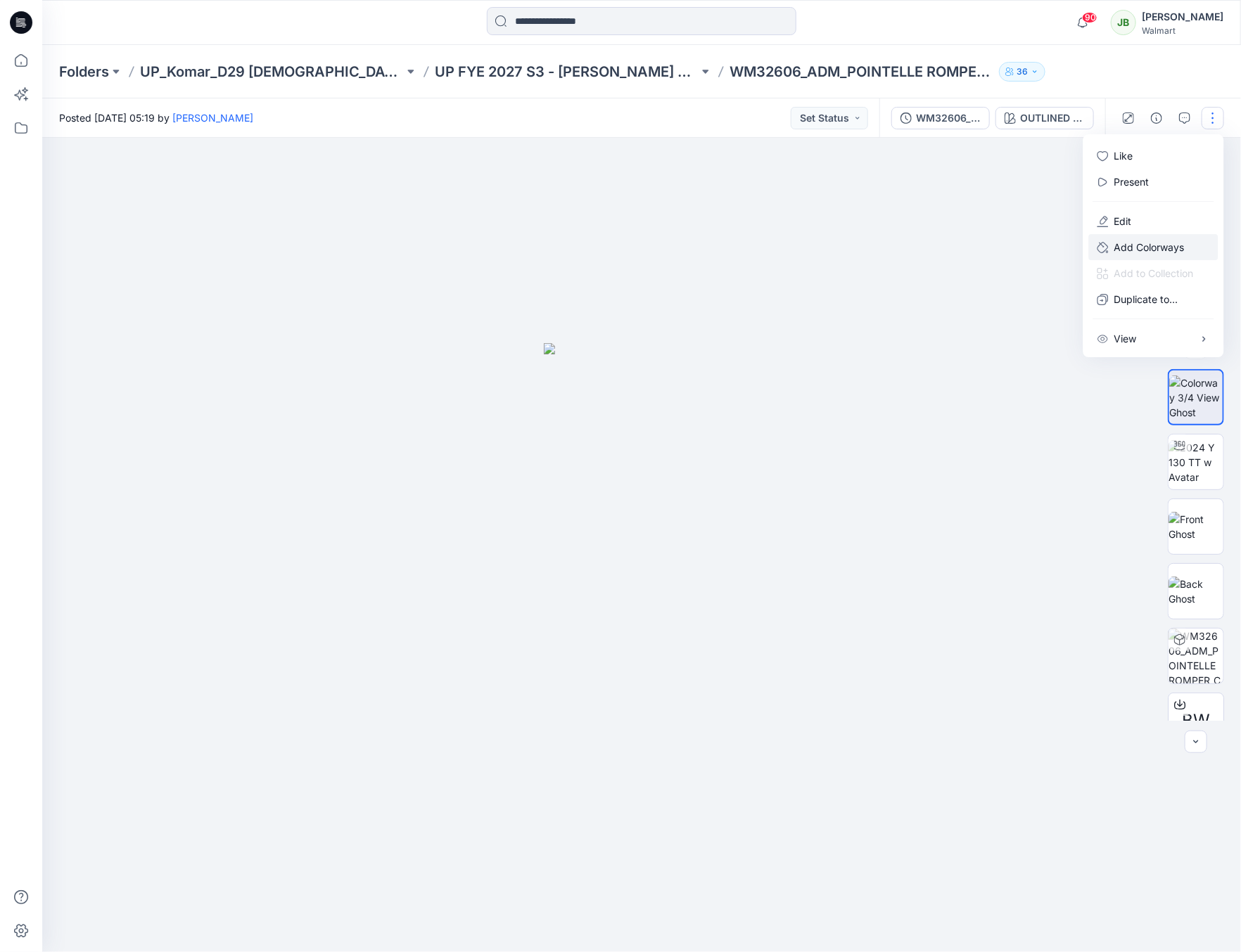
click at [1124, 242] on p "Add Colorways" at bounding box center [1149, 247] width 70 height 15
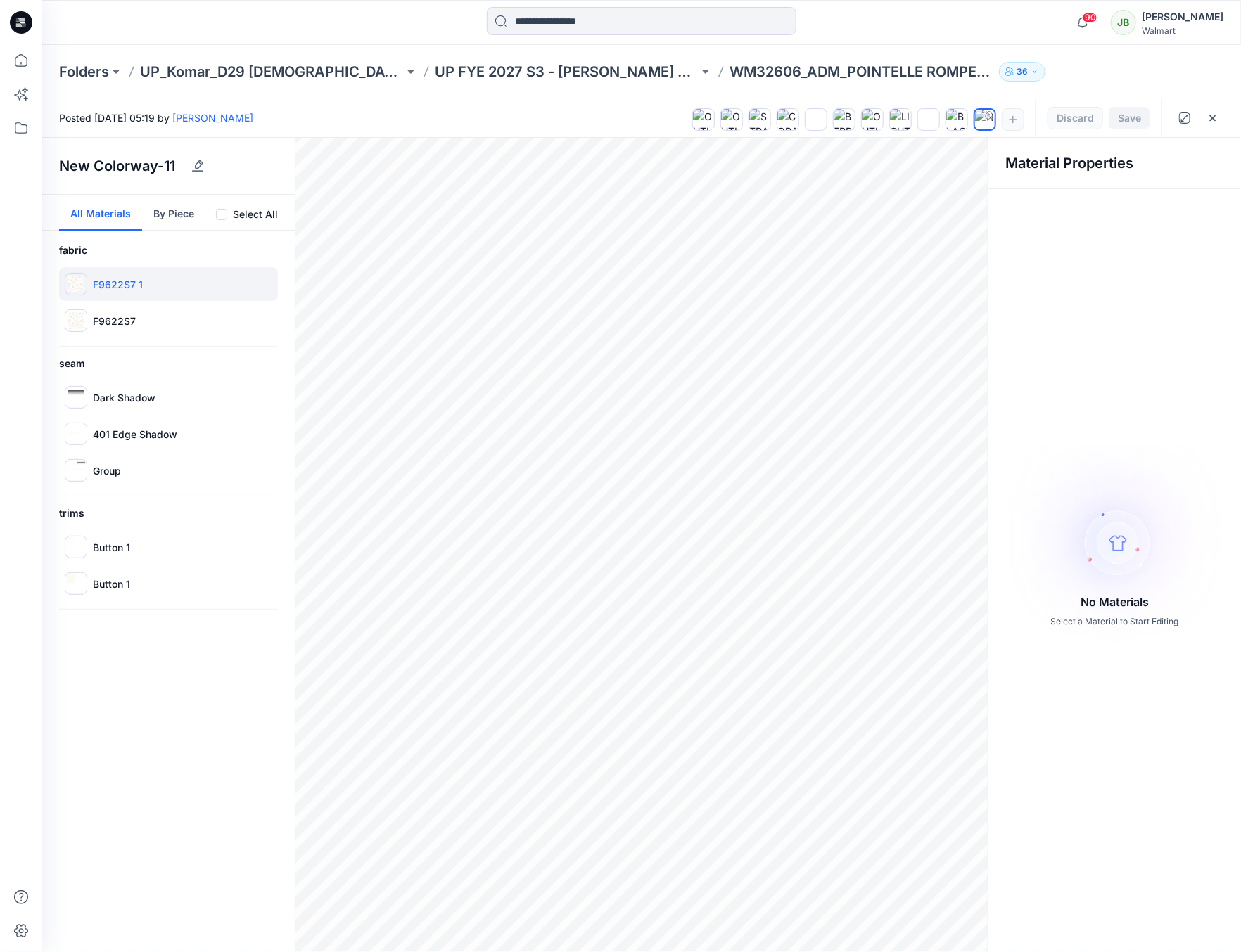
click at [115, 279] on p "F9622S7 1" at bounding box center [118, 284] width 50 height 15
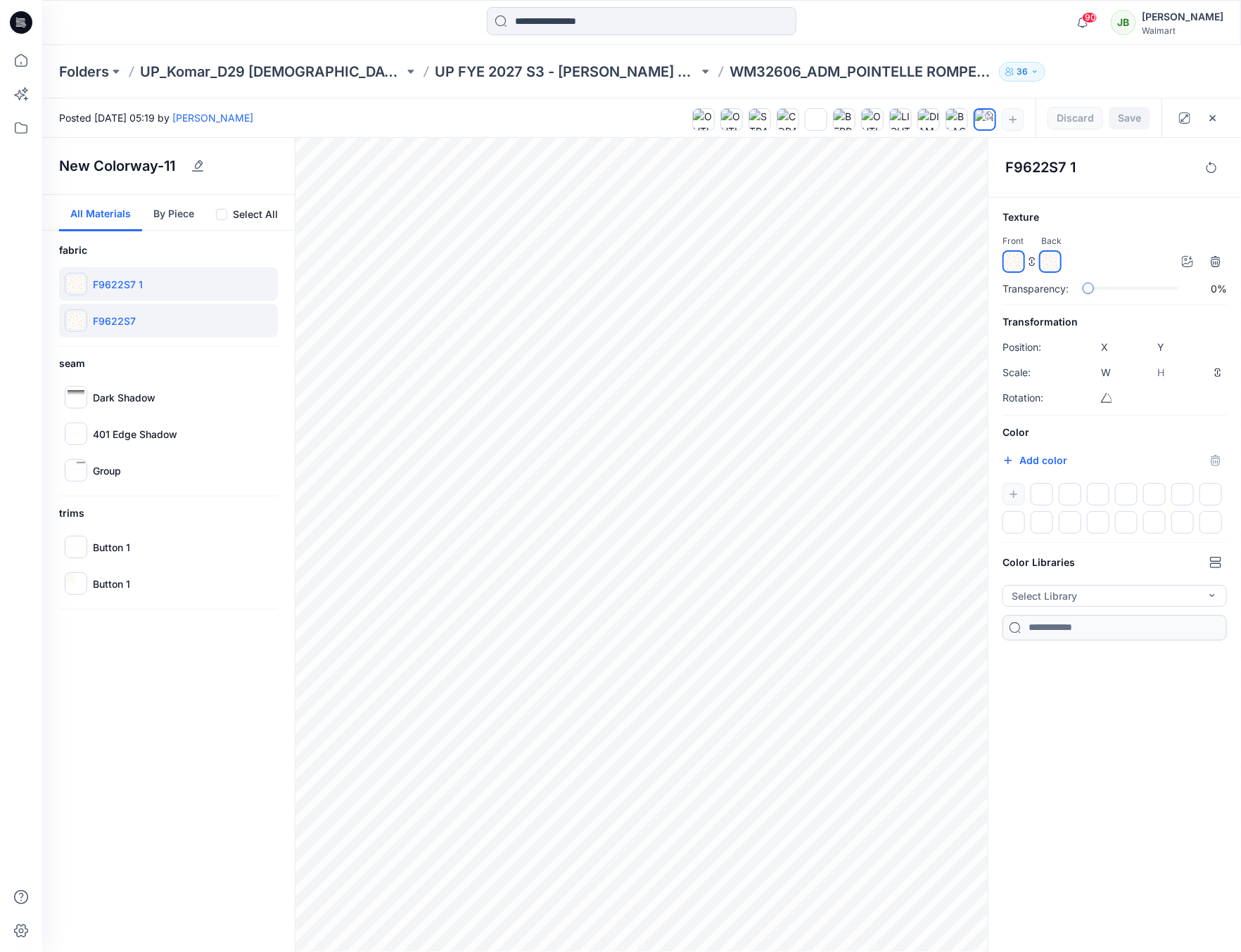
click at [96, 323] on p "F9622S7" at bounding box center [114, 320] width 43 height 15
click at [86, 320] on div at bounding box center [76, 320] width 23 height 23
click at [73, 318] on img at bounding box center [76, 320] width 17 height 17
click at [126, 343] on div "fabric F9622S7 1 F9622S7 seam Dark Shadow 401 Edge Shadow Group trims Button 1 …" at bounding box center [169, 425] width 252 height 368
click at [161, 369] on h6 "seam" at bounding box center [168, 364] width 219 height 17
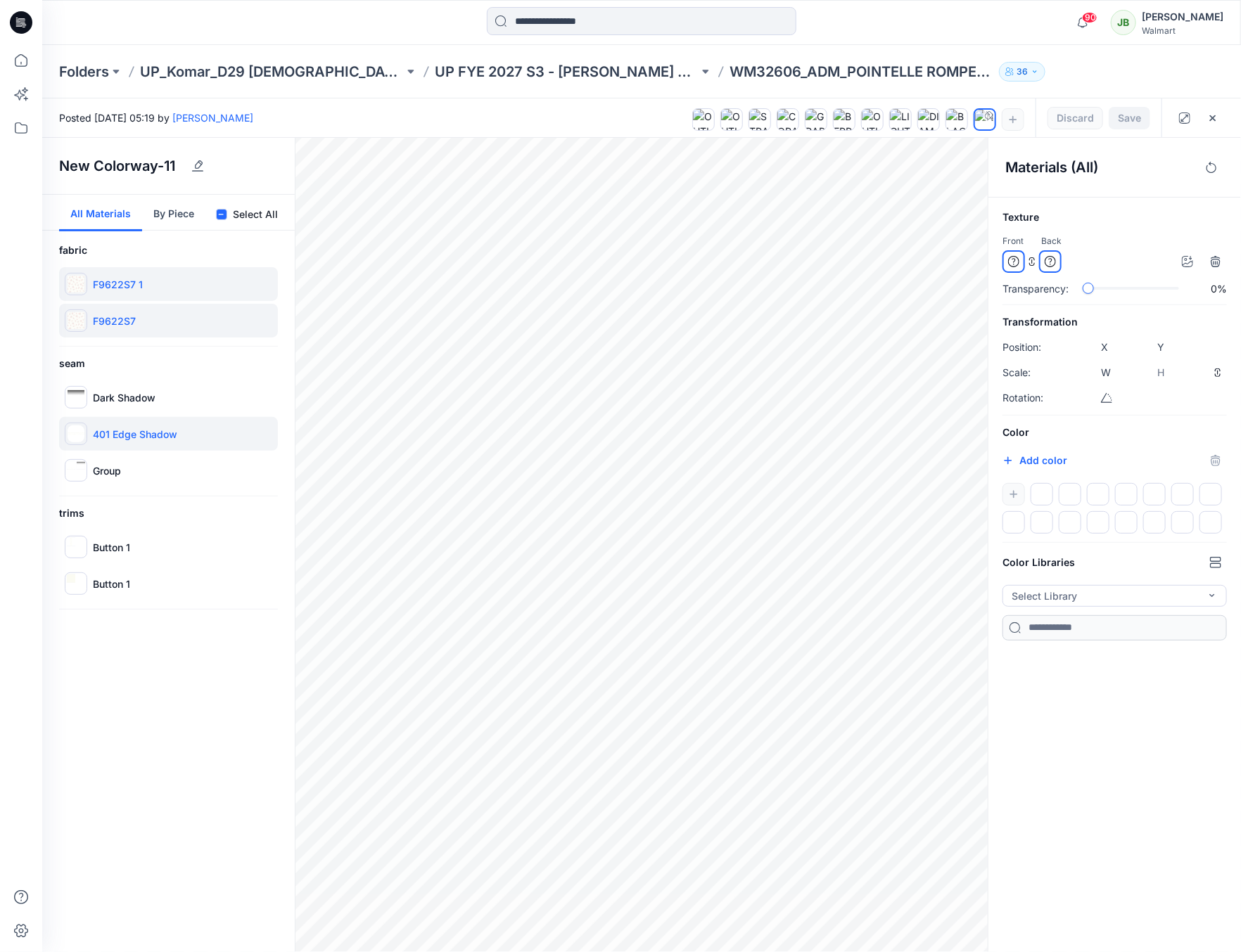
click at [143, 427] on p "401 Edge Shadow" at bounding box center [135, 434] width 84 height 15
click at [128, 421] on div "401 Edge Shadow" at bounding box center [168, 434] width 219 height 34
type input "****"
click at [138, 315] on div "F9622S7" at bounding box center [168, 321] width 219 height 34
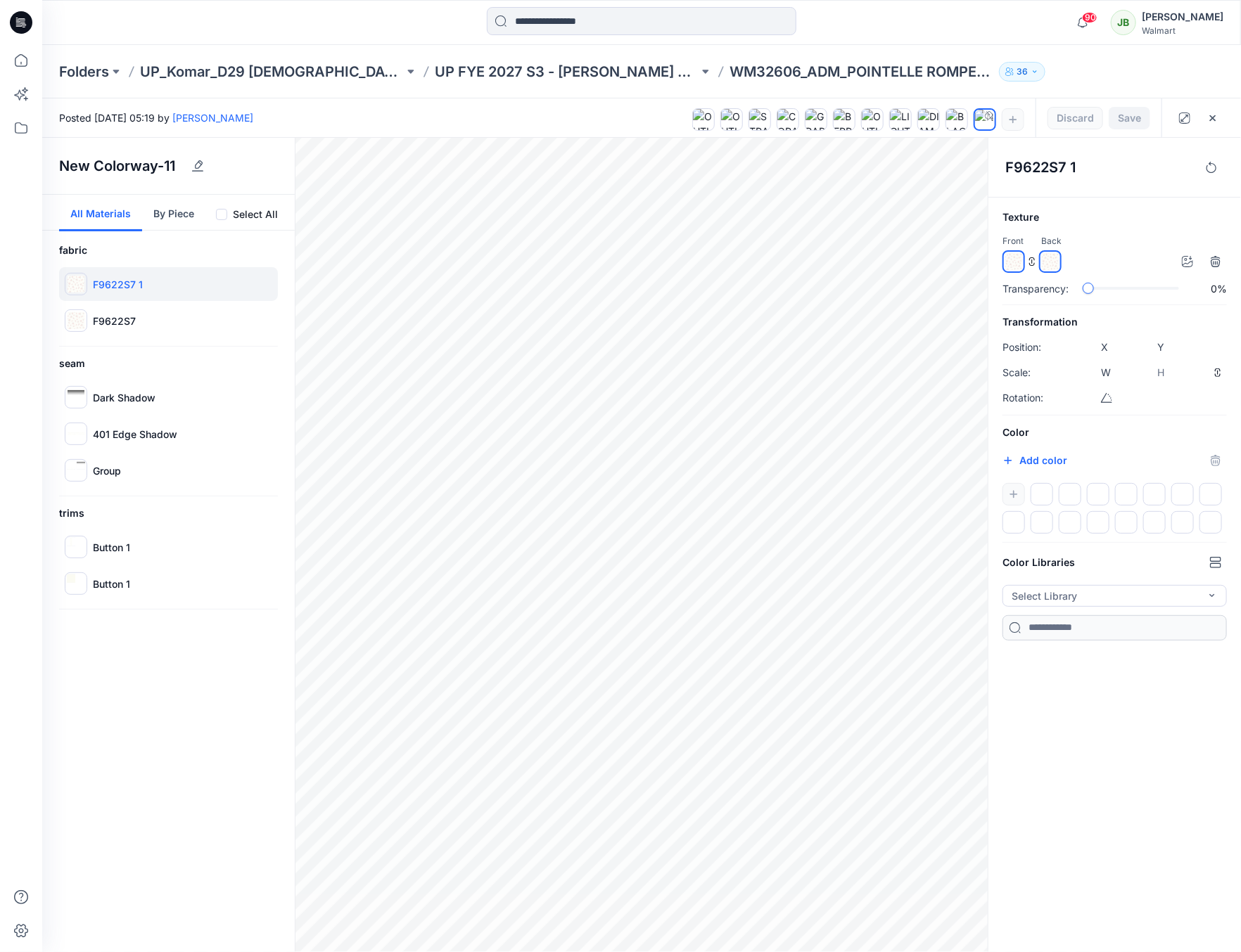
click at [1050, 257] on img at bounding box center [1050, 262] width 17 height 17
click at [1014, 261] on img at bounding box center [1014, 262] width 17 height 17
drag, startPoint x: 1055, startPoint y: 261, endPoint x: 1042, endPoint y: 267, distance: 14.3
click at [1053, 261] on img at bounding box center [1050, 262] width 17 height 17
drag, startPoint x: 1019, startPoint y: 263, endPoint x: 1067, endPoint y: 274, distance: 49.2
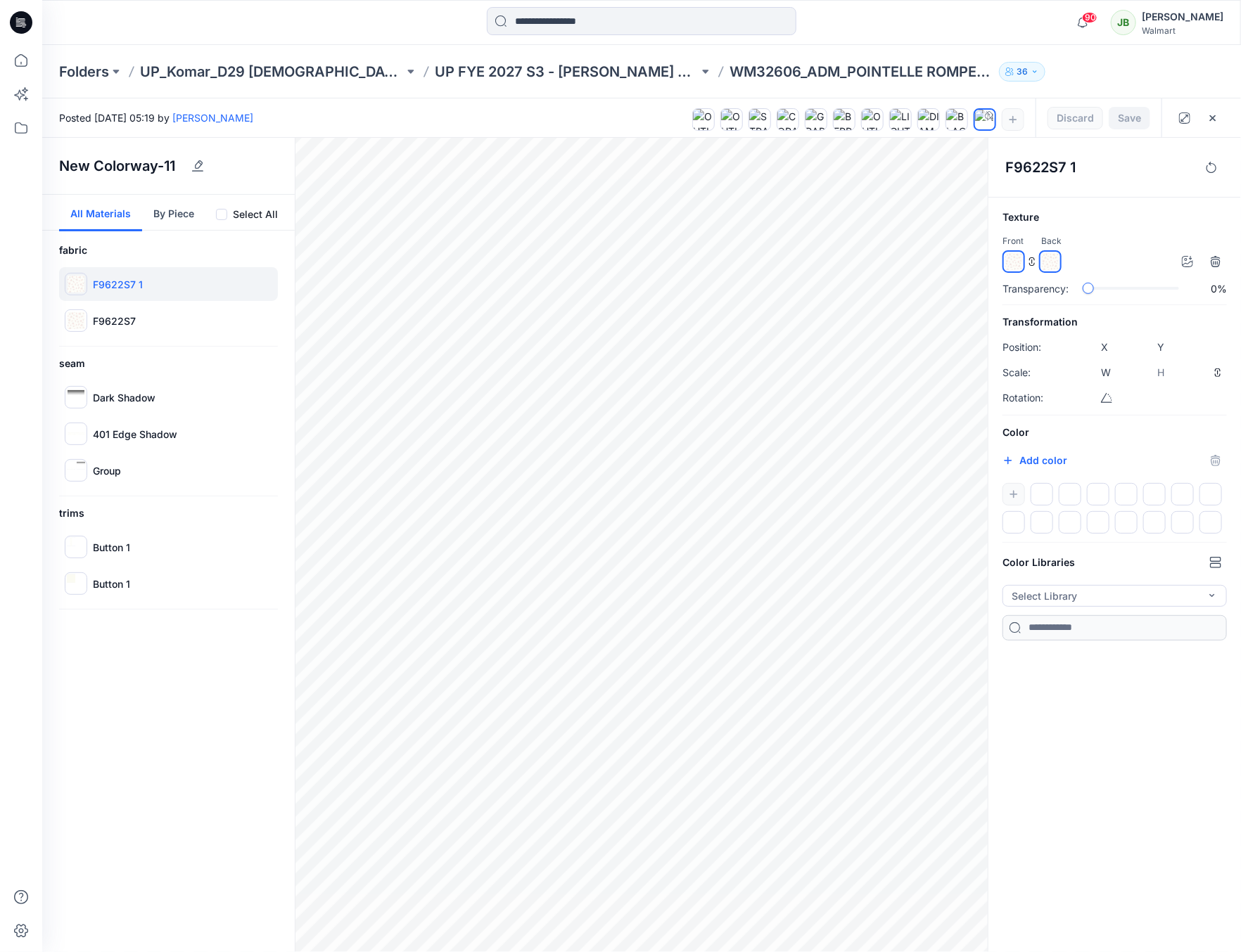
click at [1020, 264] on img at bounding box center [1014, 262] width 17 height 17
click at [1087, 290] on div "slider-ex-1" at bounding box center [1089, 289] width 13 height 13
click at [1167, 297] on div "Texture Front Back Transparency: 91% Transformation Position: X **** Y **** Sca…" at bounding box center [1115, 425] width 252 height 432
click at [1076, 283] on div "Transparency: 0%" at bounding box center [1115, 289] width 224 height 15
click at [1104, 250] on div "Front Back" at bounding box center [1115, 253] width 224 height 39
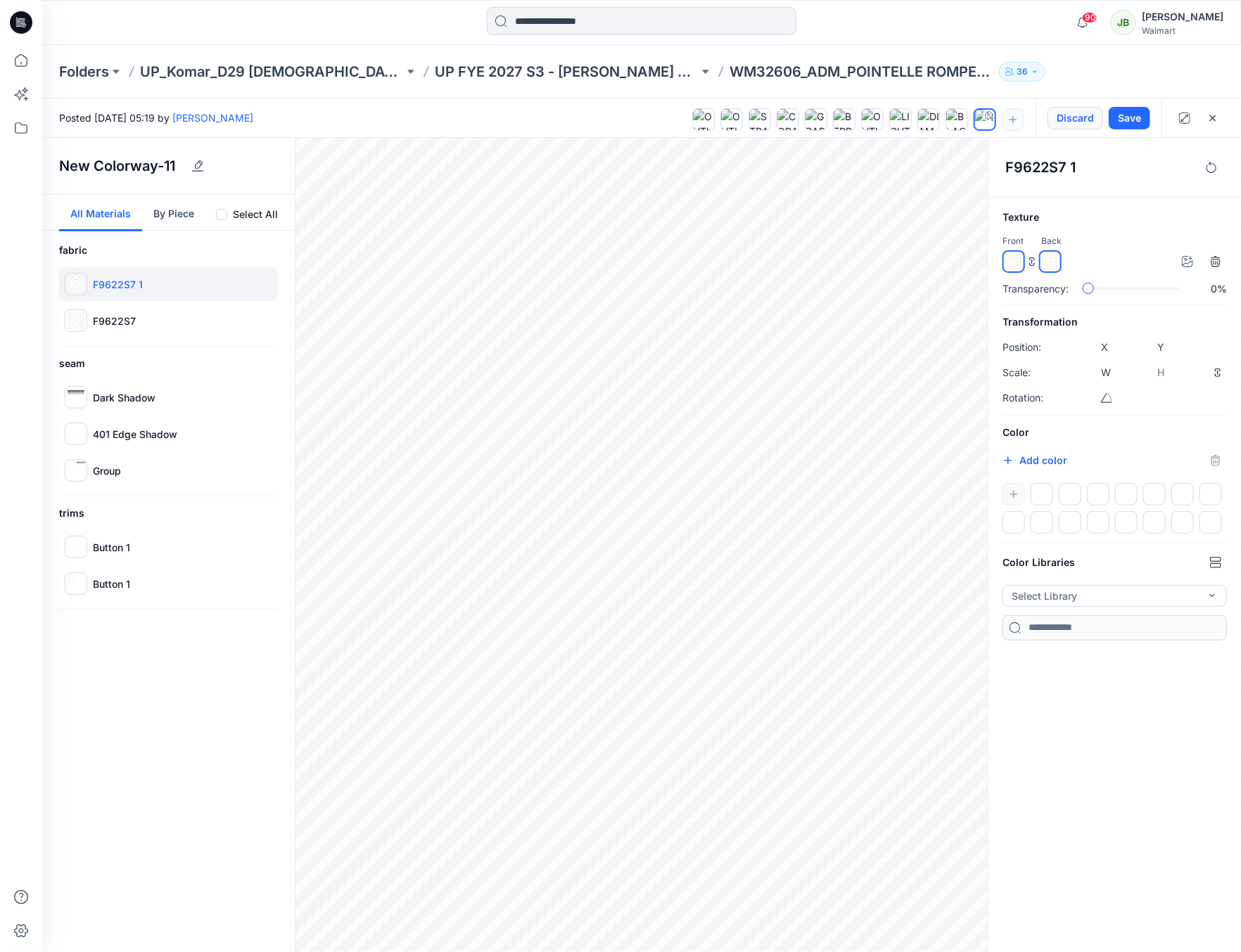
click at [1075, 117] on button "Discard" at bounding box center [1075, 118] width 55 height 23
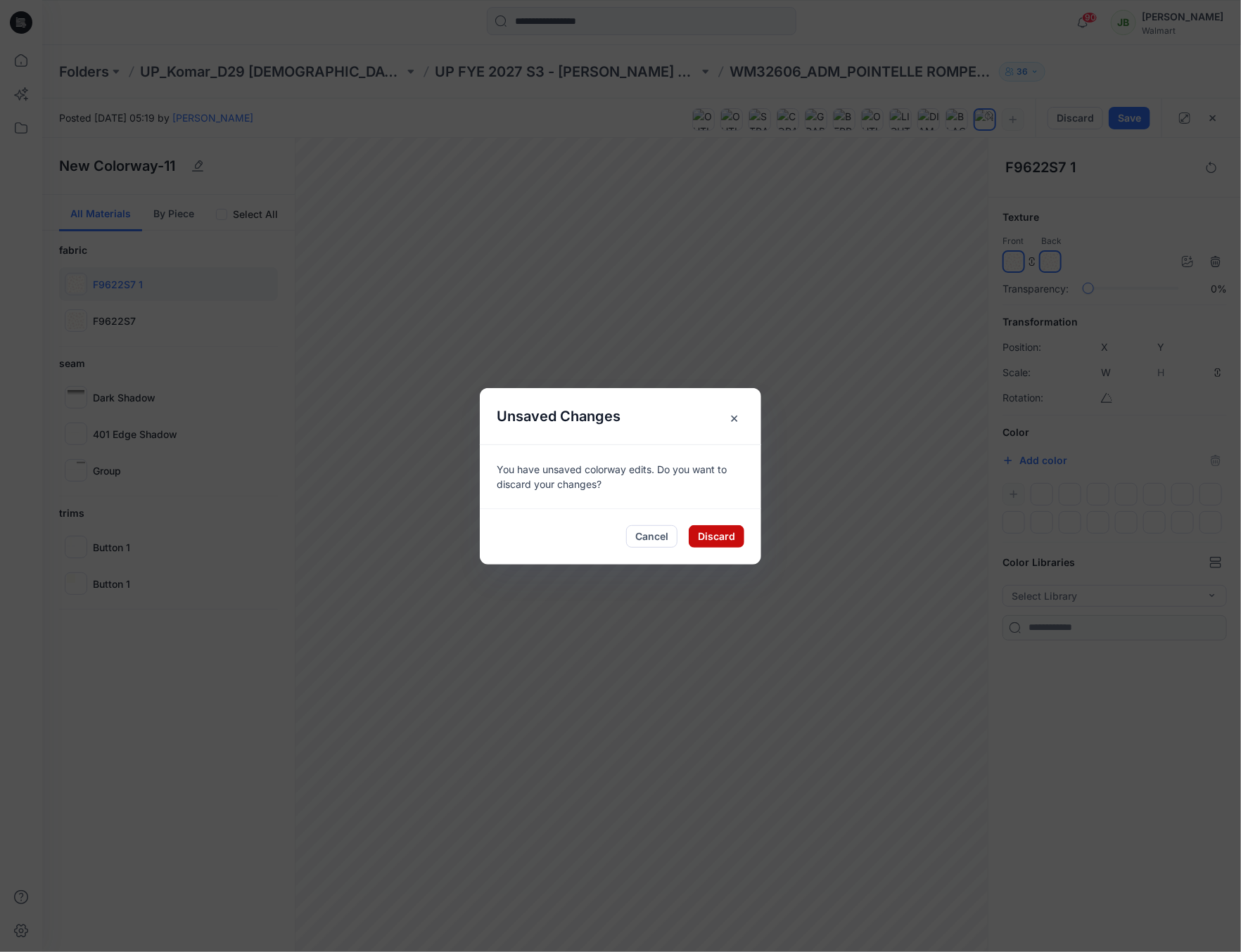
click at [717, 532] on button "Discard" at bounding box center [716, 537] width 55 height 23
